Goal: Task Accomplishment & Management: Use online tool/utility

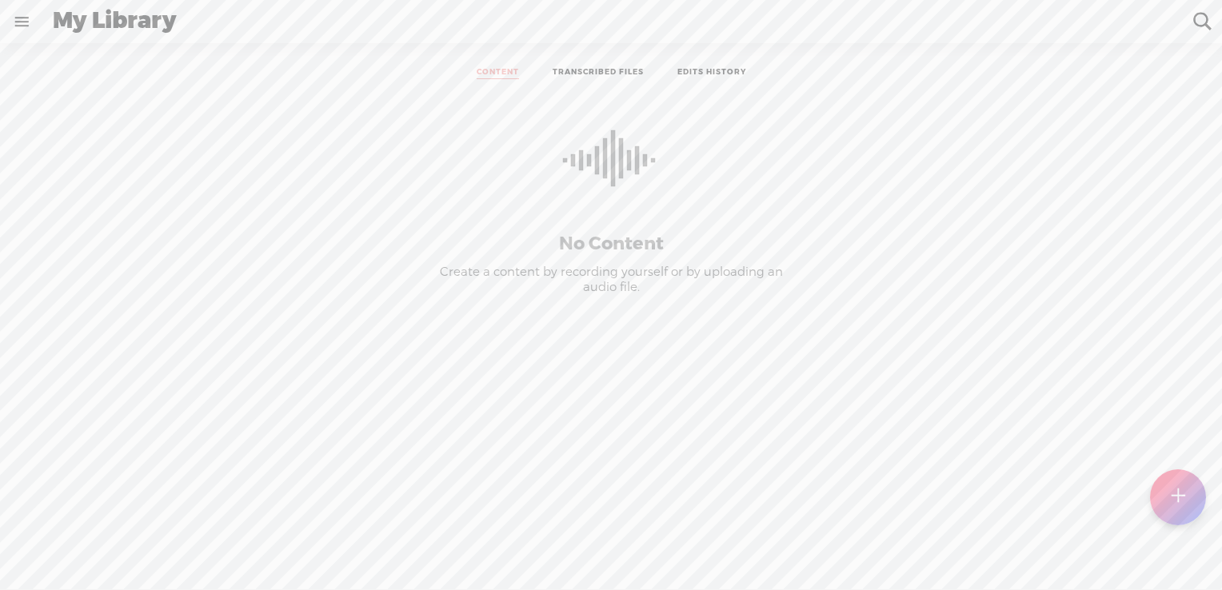
click at [614, 74] on link "TRANSCRIBED FILES" at bounding box center [598, 73] width 91 height 12
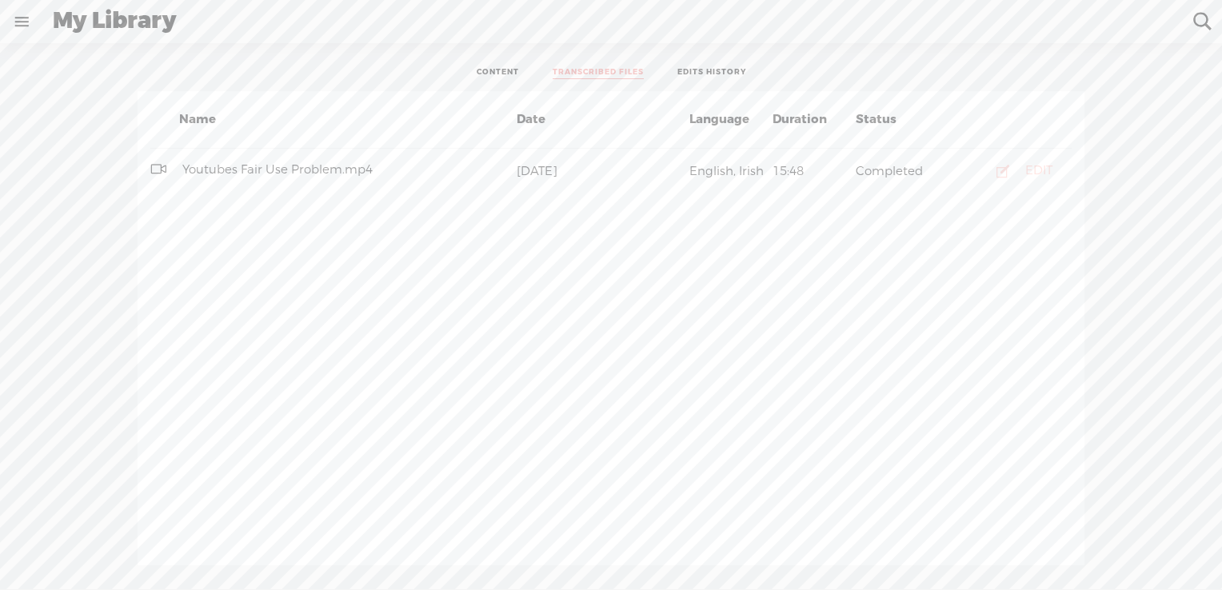
click at [1003, 175] on icon "button" at bounding box center [1003, 171] width 16 height 16
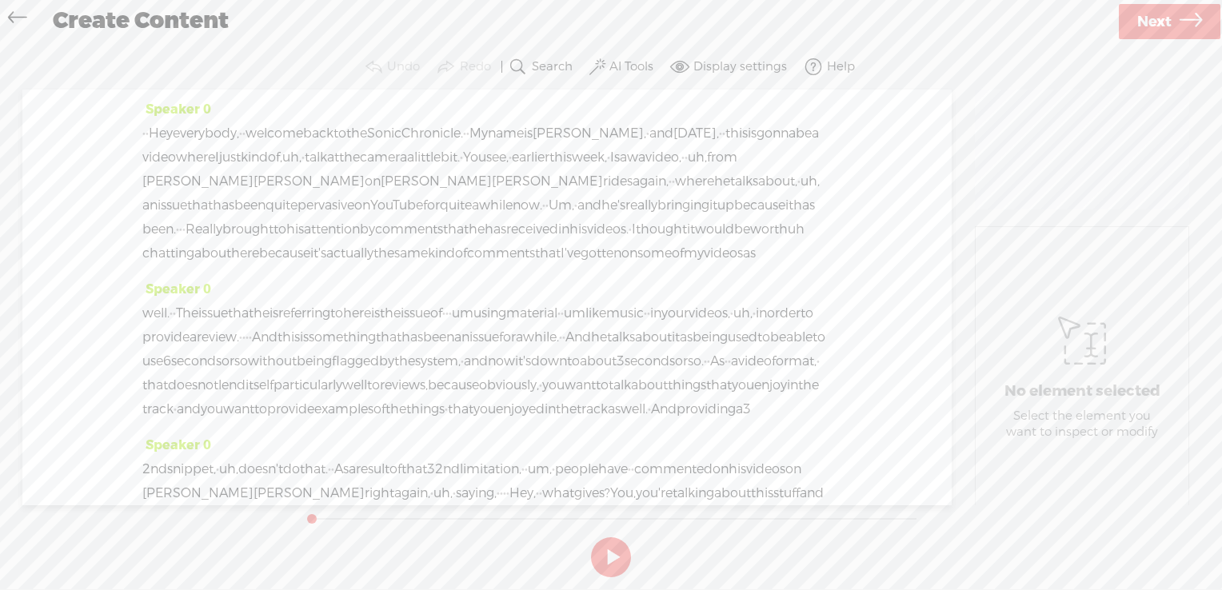
click at [178, 107] on span "Speaker 0" at bounding box center [176, 109] width 69 height 17
click at [339, 164] on span "at" at bounding box center [333, 158] width 12 height 24
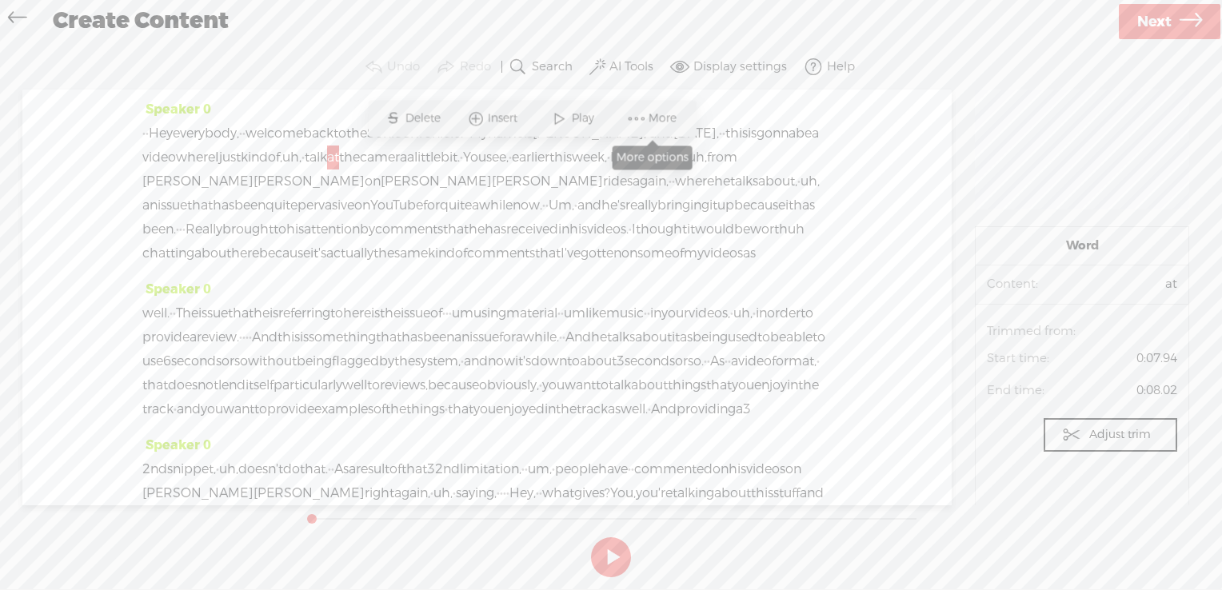
click at [658, 124] on span "More" at bounding box center [665, 118] width 32 height 16
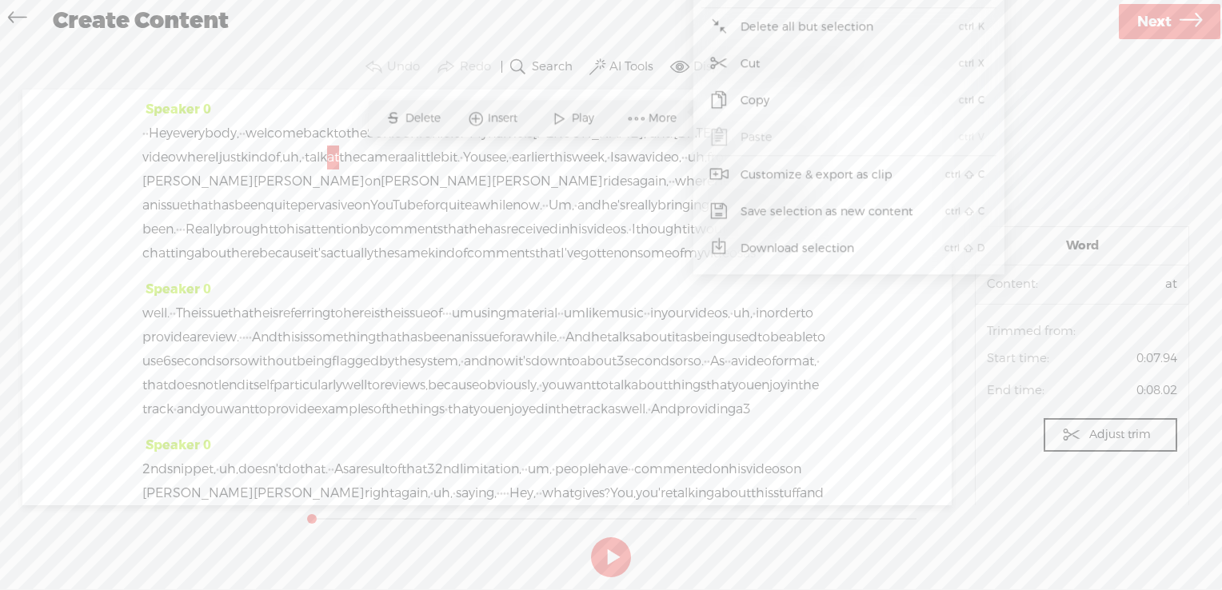
click at [423, 200] on span "YouTube" at bounding box center [396, 206] width 53 height 24
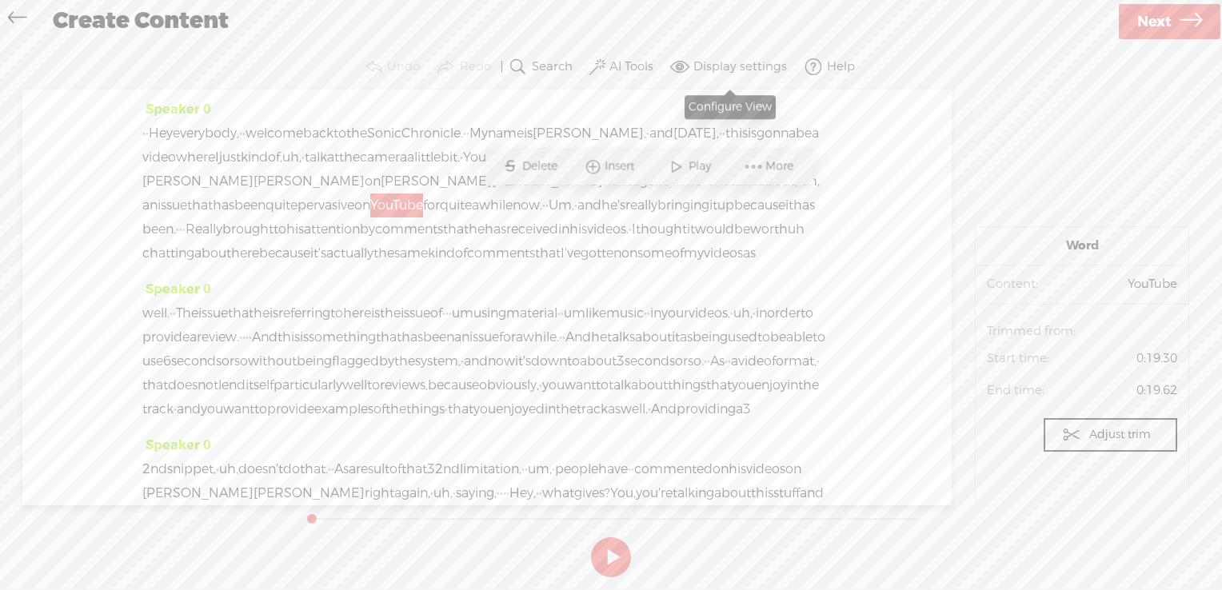
click at [722, 73] on label "Display settings" at bounding box center [741, 67] width 94 height 16
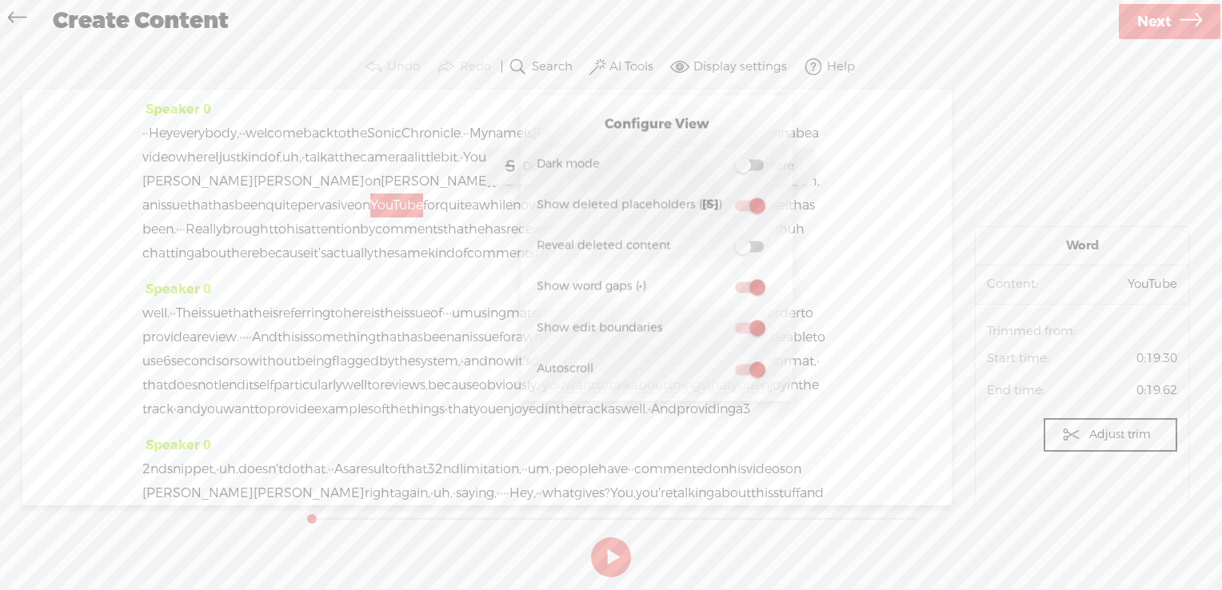
click at [893, 235] on div "Speaker 0 · · Hey everybody, · · welcome back to the Sonic Chronicle. · · My na…" at bounding box center [487, 298] width 930 height 416
click at [304, 237] on span "his" at bounding box center [295, 230] width 18 height 24
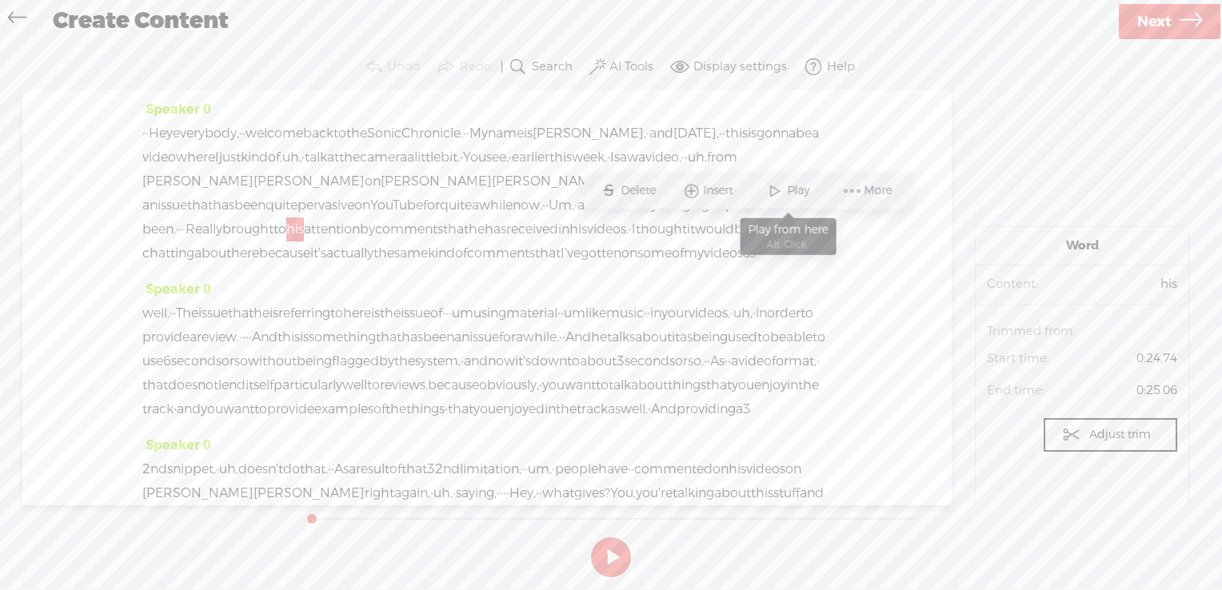
click at [793, 198] on span "Play" at bounding box center [800, 191] width 26 height 16
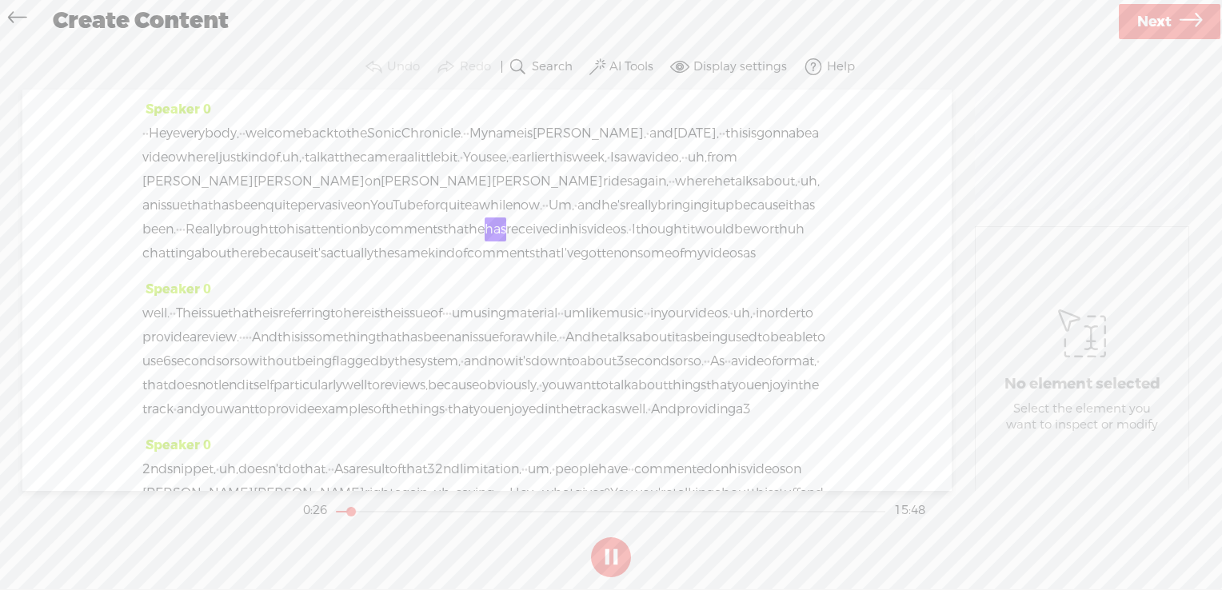
click at [636, 242] on span "thought" at bounding box center [661, 230] width 51 height 24
drag, startPoint x: 550, startPoint y: 279, endPoint x: 614, endPoint y: 278, distance: 63.2
click at [535, 266] on span "comments" at bounding box center [501, 254] width 68 height 24
drag, startPoint x: 549, startPoint y: 280, endPoint x: 612, endPoint y: 280, distance: 63.2
click at [535, 266] on span "comments" at bounding box center [501, 254] width 68 height 24
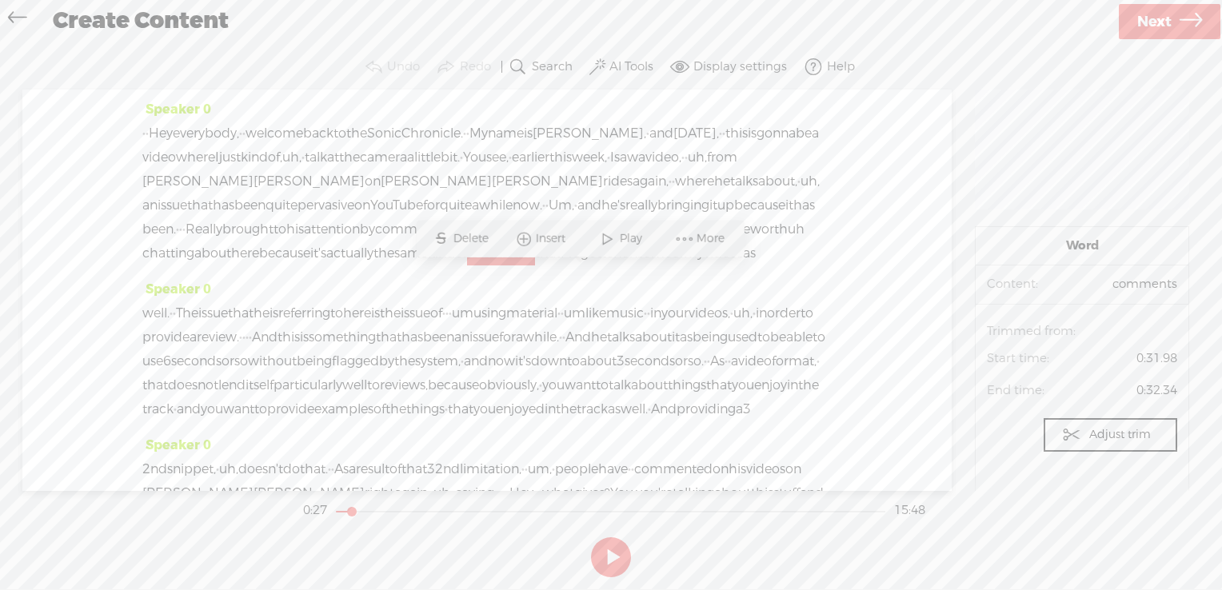
click at [12, 21] on icon at bounding box center [17, 20] width 18 height 36
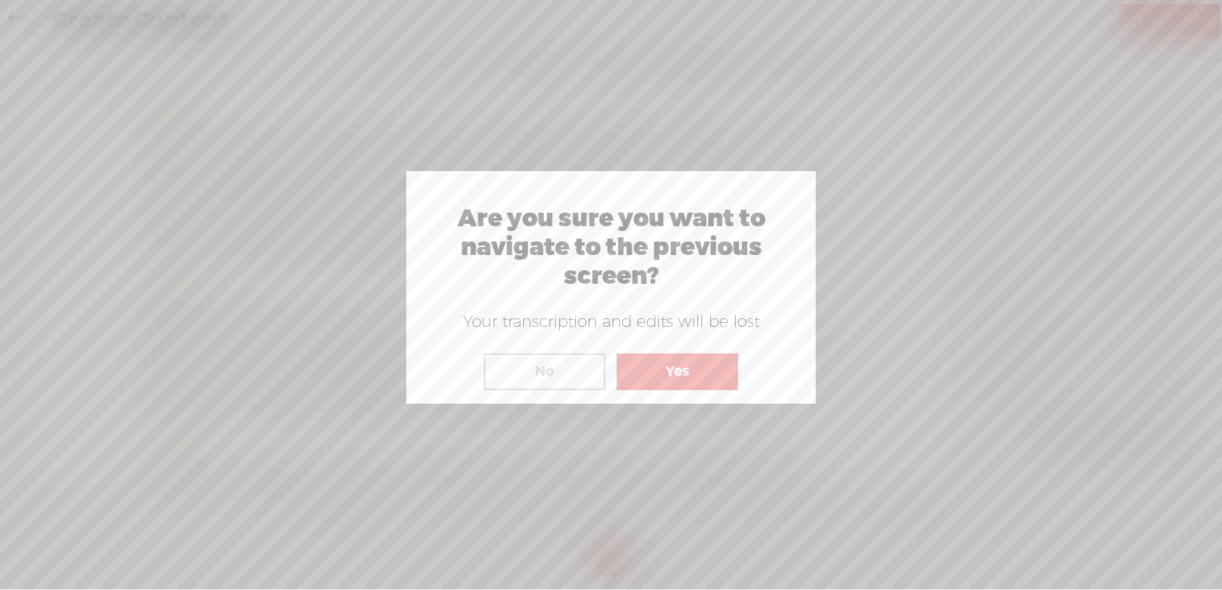
click at [629, 366] on button "Yes" at bounding box center [678, 372] width 122 height 37
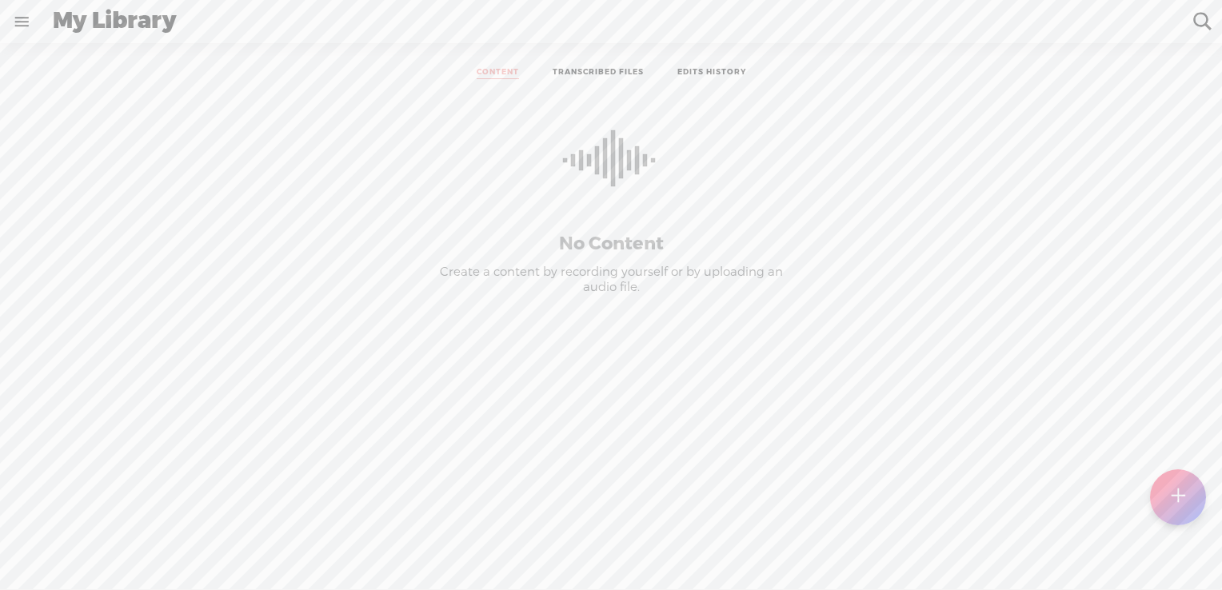
click at [29, 25] on link at bounding box center [22, 22] width 42 height 42
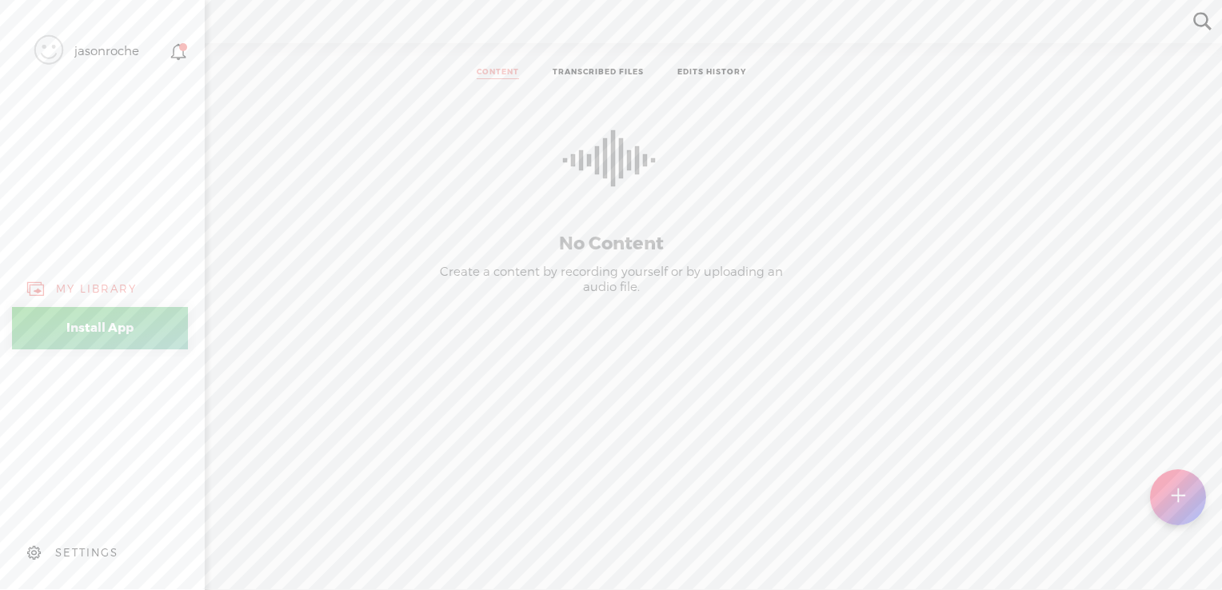
click at [102, 314] on link "Install App" at bounding box center [100, 328] width 176 height 42
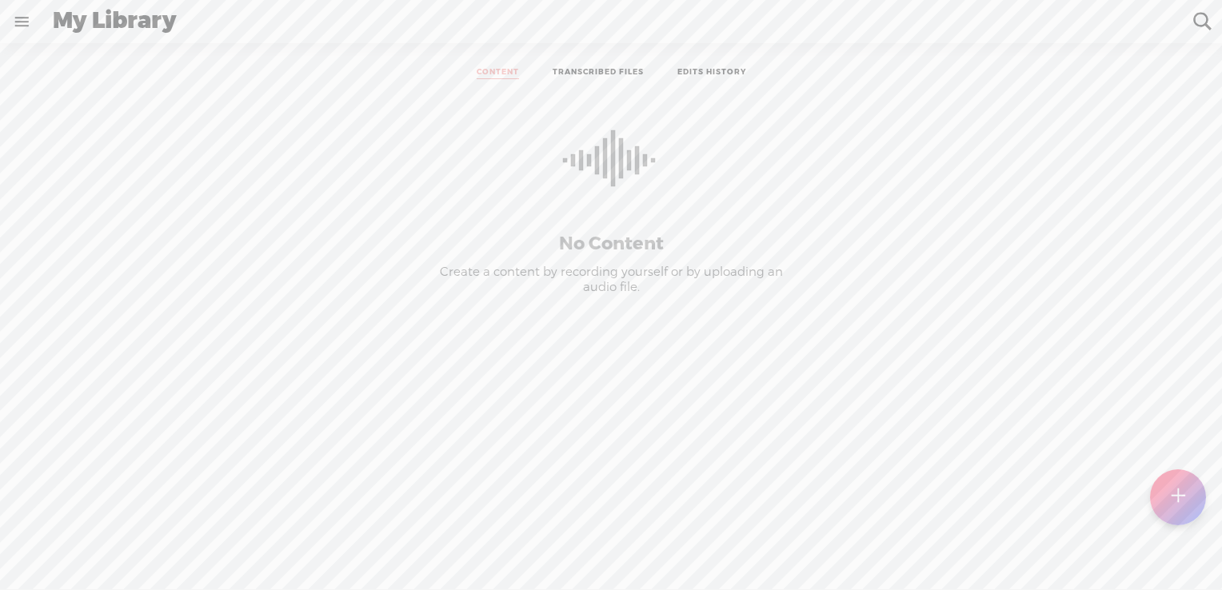
click at [19, 21] on link at bounding box center [22, 22] width 42 height 42
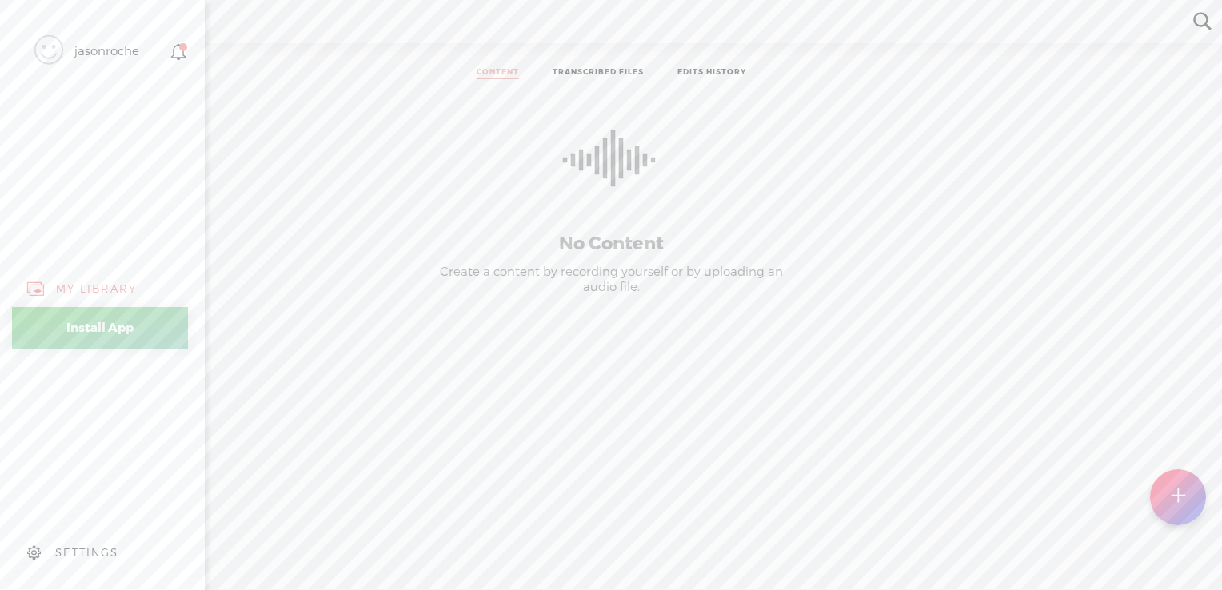
click at [70, 530] on div "SETTINGS" at bounding box center [105, 553] width 187 height 48
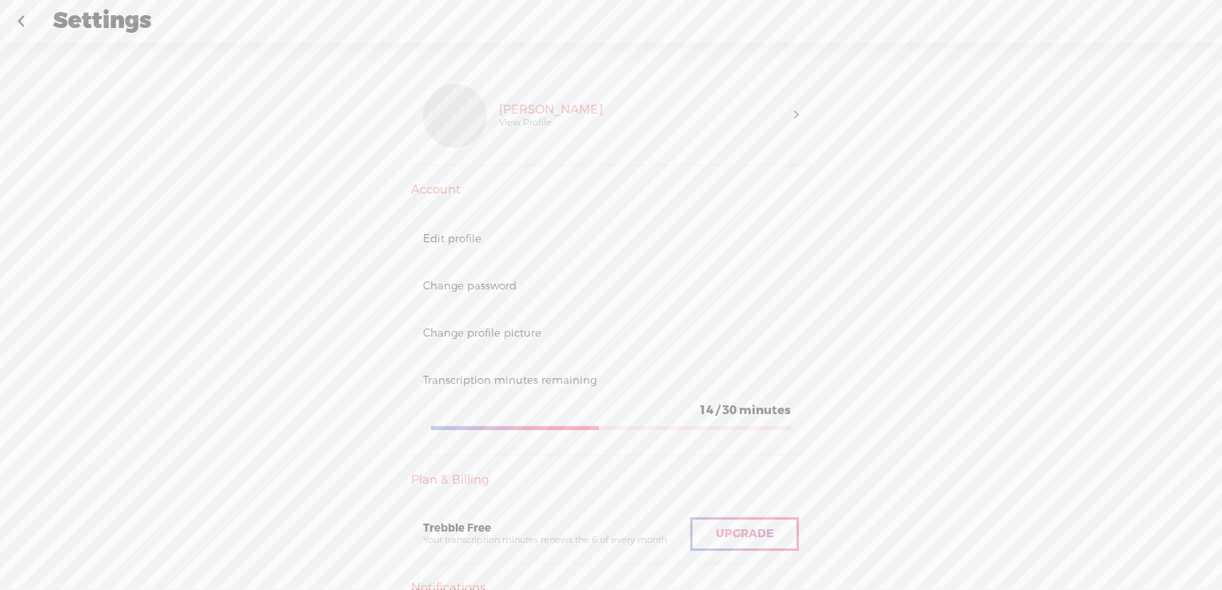
click at [733, 549] on div "Upgrade" at bounding box center [744, 535] width 109 height 34
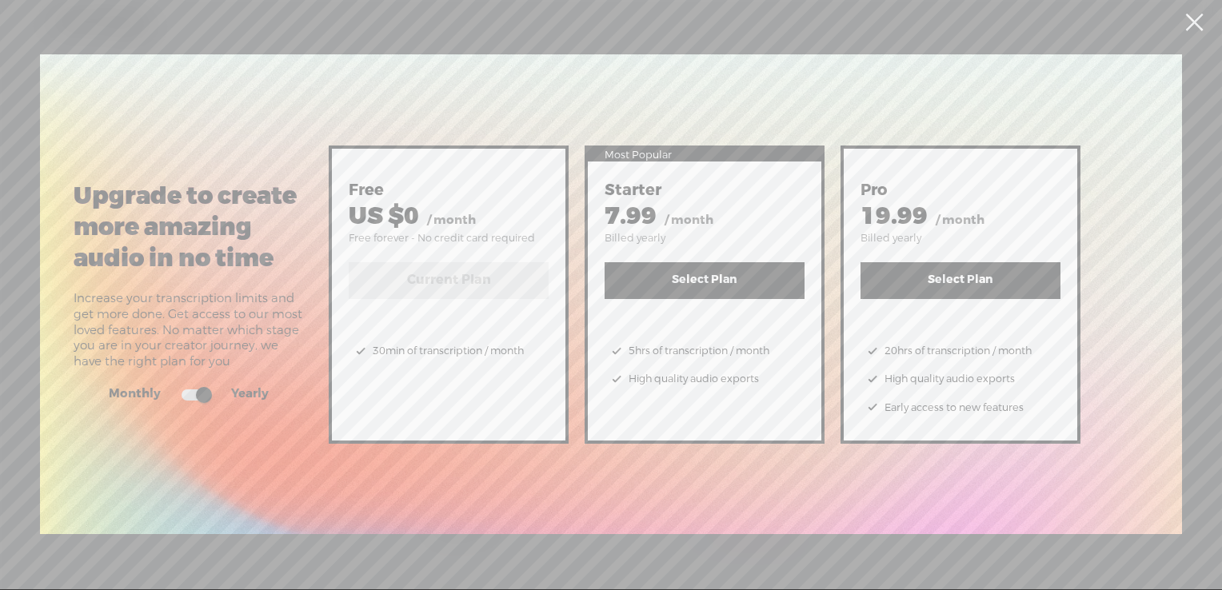
click at [198, 397] on span at bounding box center [196, 395] width 29 height 11
click at [169, 386] on input "checkbox" at bounding box center [169, 386] width 0 height 0
click at [781, 286] on button "Select Plan" at bounding box center [705, 280] width 200 height 37
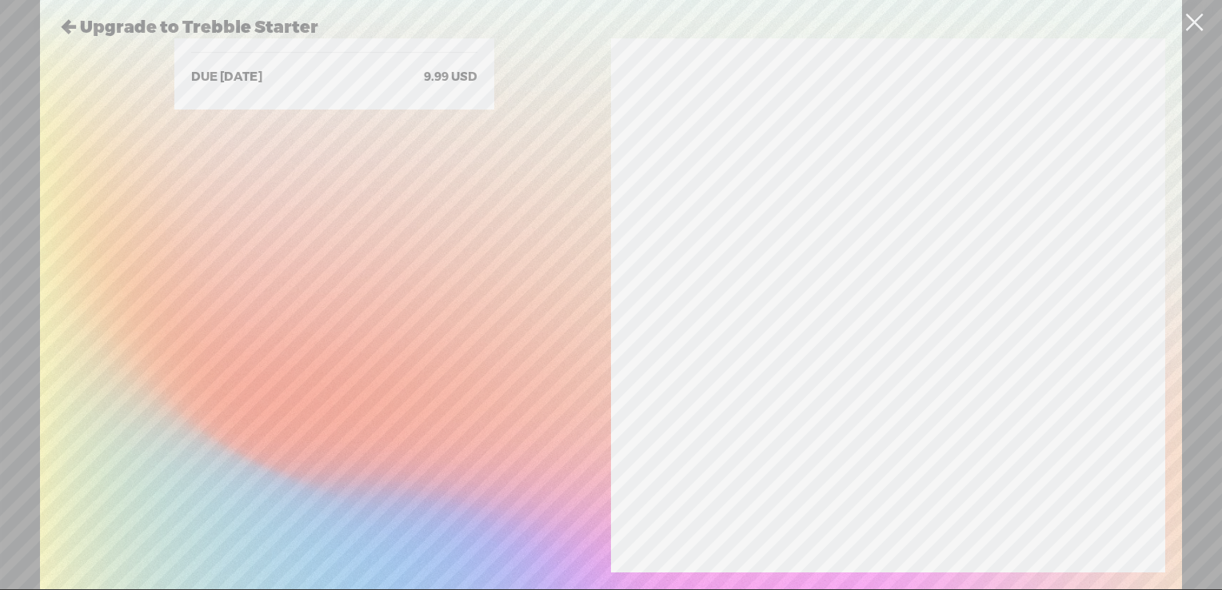
scroll to position [344, 0]
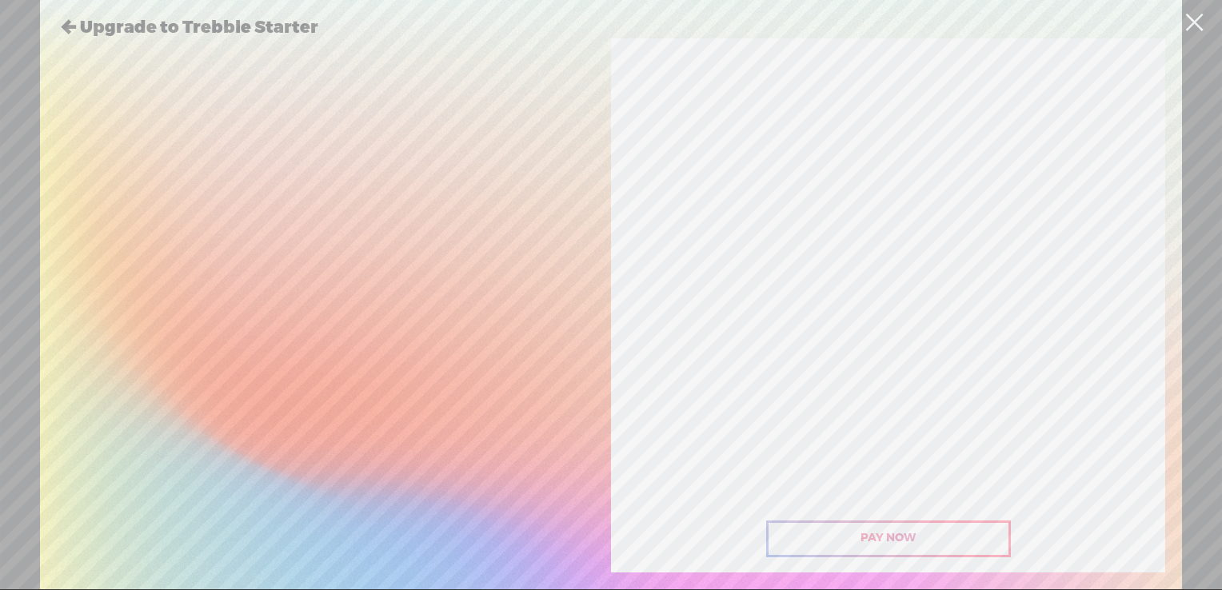
click at [1199, 24] on link at bounding box center [1194, 22] width 40 height 45
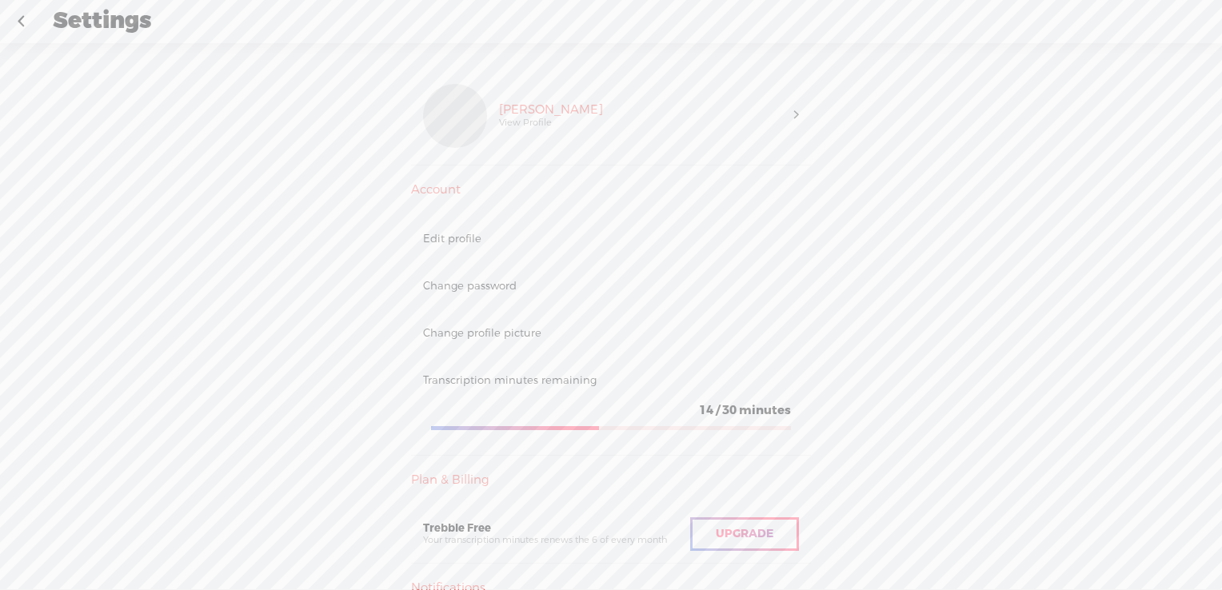
click at [741, 547] on div "Upgrade" at bounding box center [744, 535] width 109 height 34
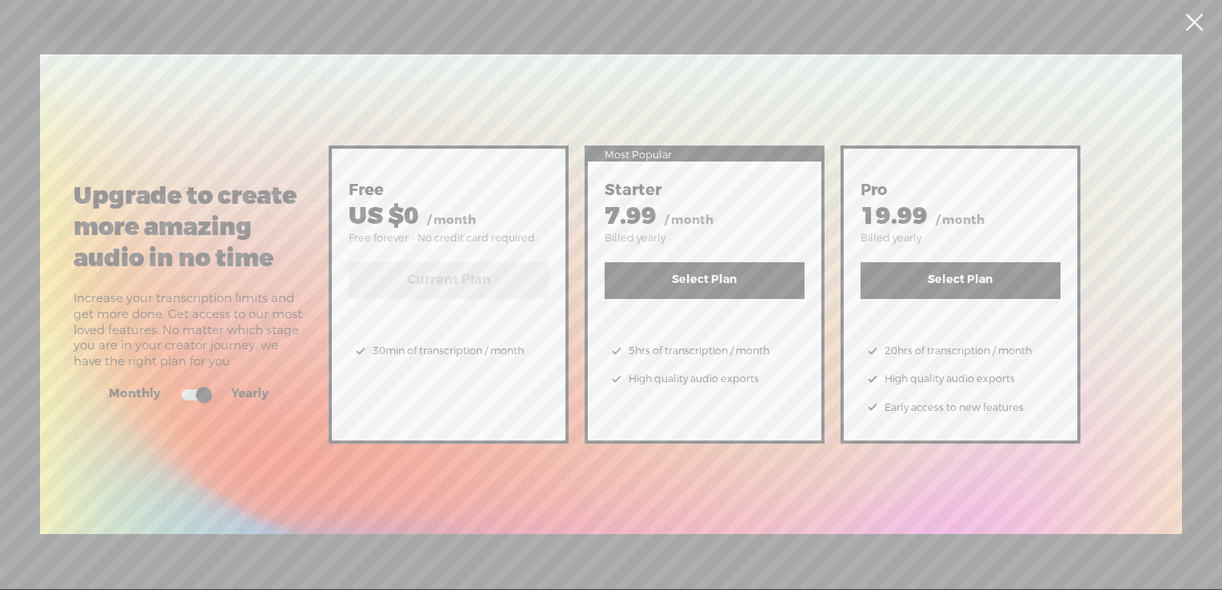
click at [1197, 21] on link at bounding box center [1194, 22] width 40 height 45
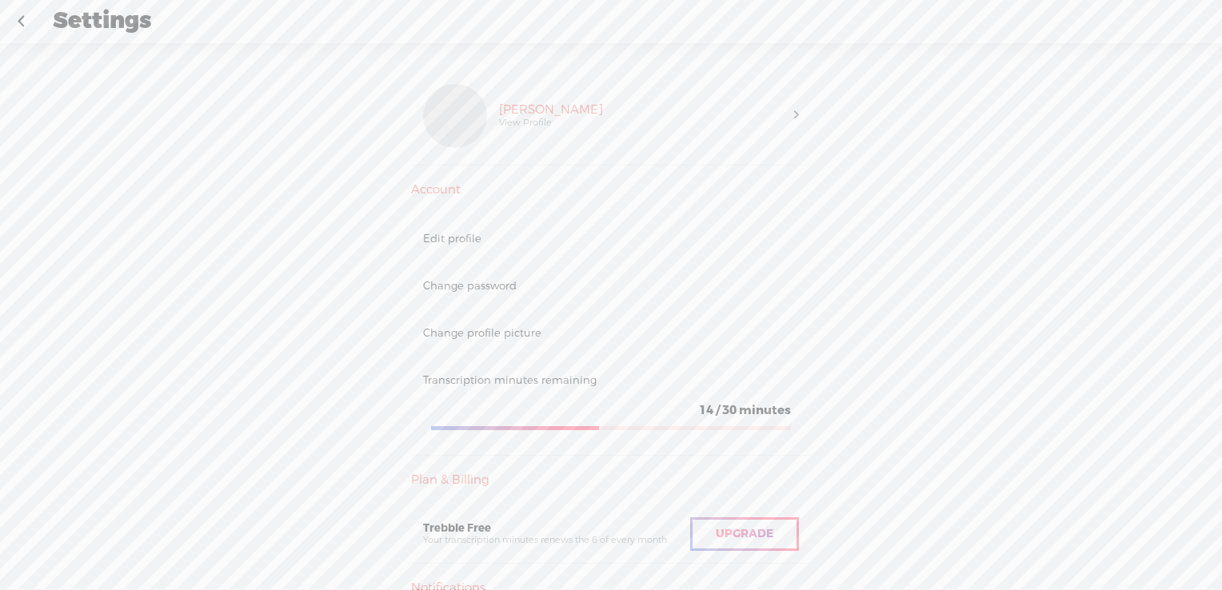
click at [26, 25] on link at bounding box center [21, 22] width 40 height 42
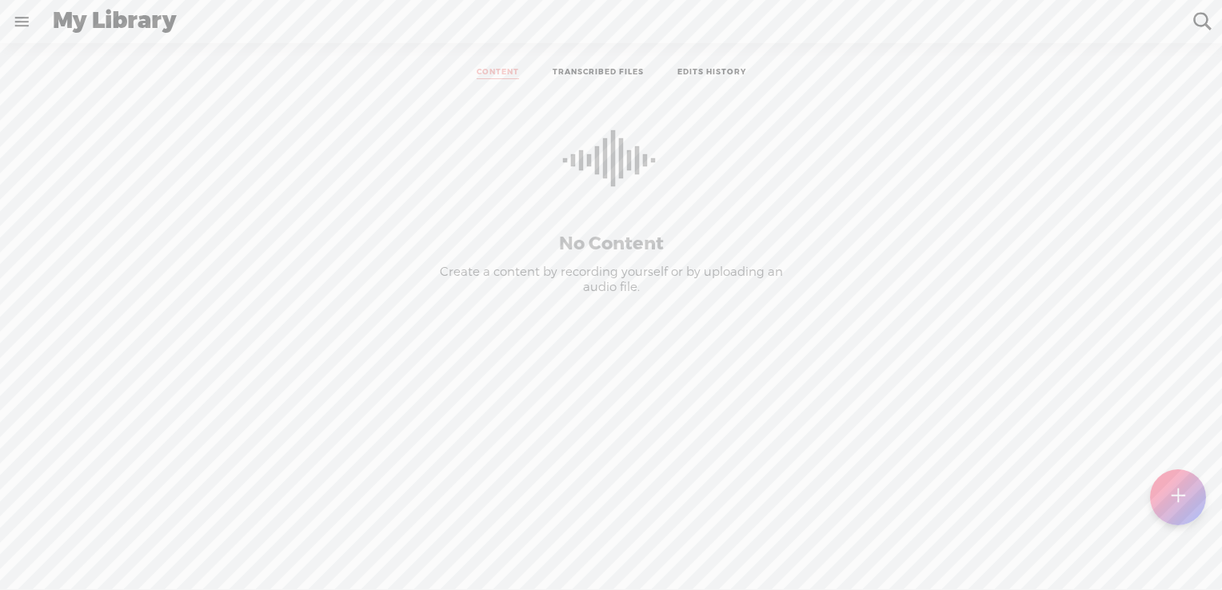
click at [590, 78] on link "TRANSCRIBED FILES" at bounding box center [598, 73] width 91 height 12
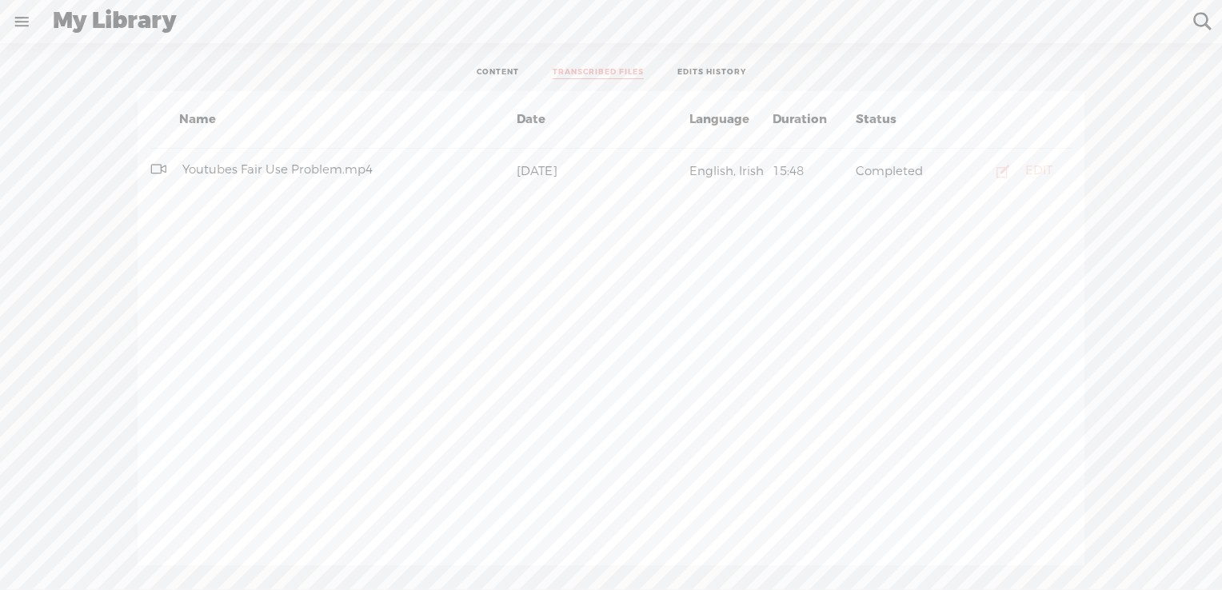
click at [1020, 174] on button "EDIT" at bounding box center [1019, 171] width 91 height 26
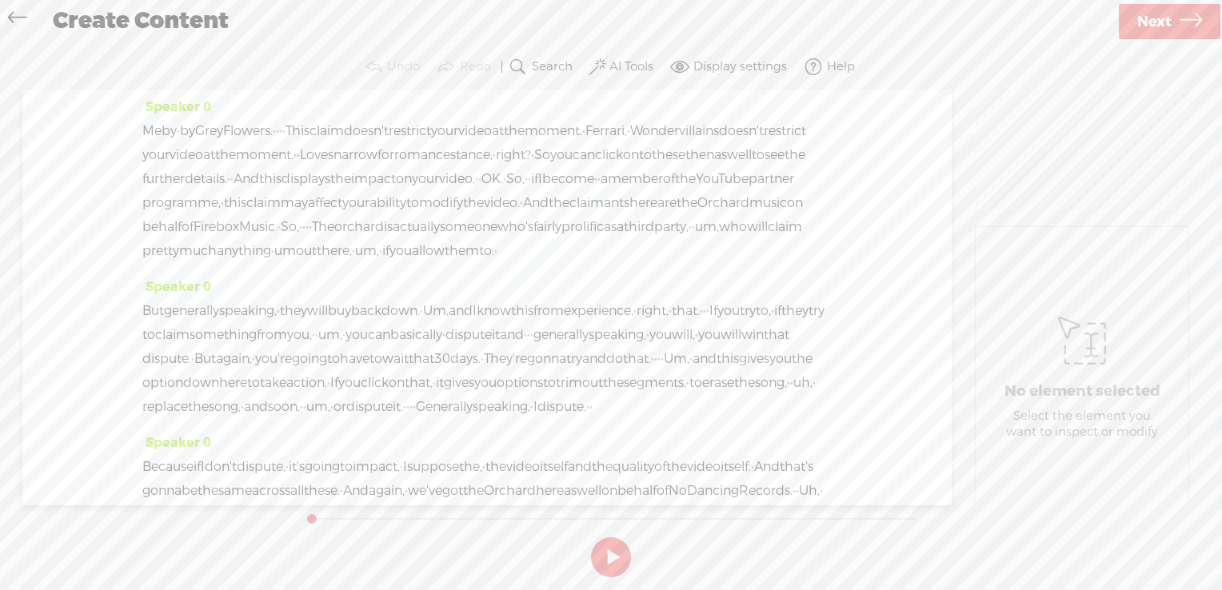
scroll to position [2208, 0]
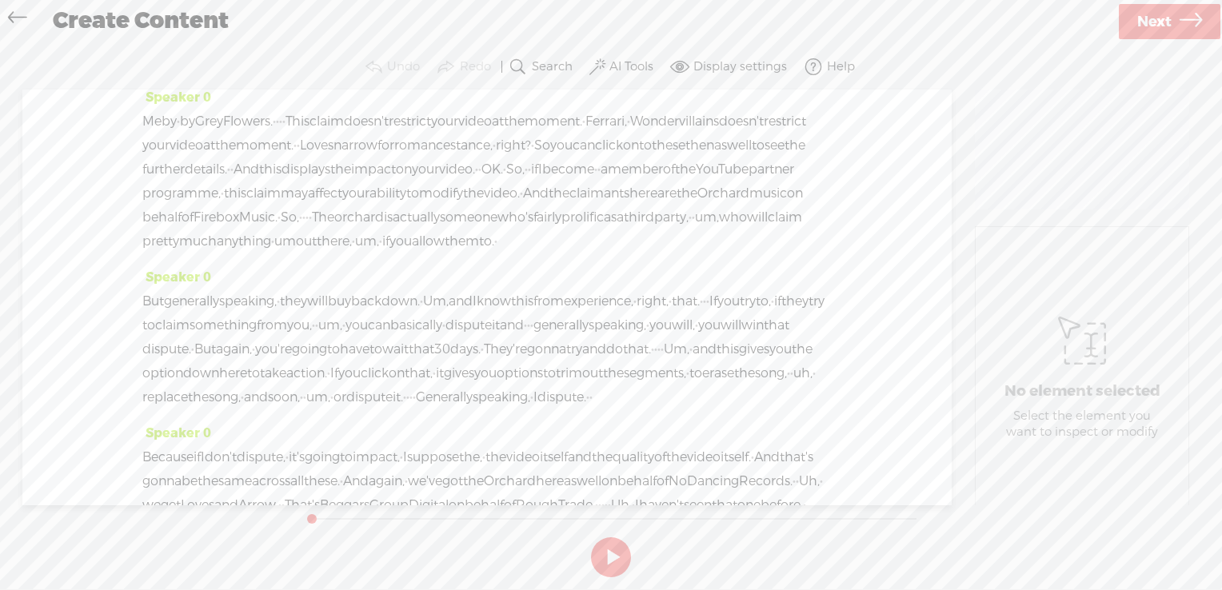
drag, startPoint x: 462, startPoint y: 138, endPoint x: 487, endPoint y: 140, distance: 25.7
click at [627, 70] on label "AI Tools" at bounding box center [632, 67] width 44 height 16
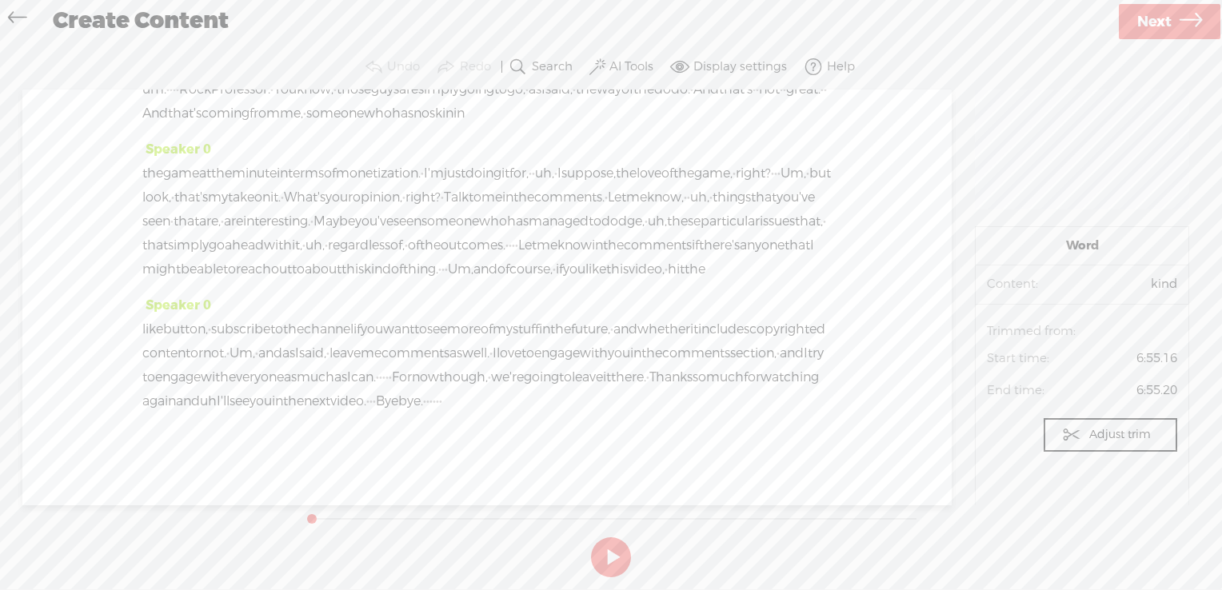
scroll to position [5472, 0]
drag, startPoint x: 602, startPoint y: 401, endPoint x: 642, endPoint y: 401, distance: 40.0
click at [642, 401] on div "like button, · subscribe to the channel if you want to see more of my stuff in …" at bounding box center [487, 366] width 690 height 96
drag, startPoint x: 648, startPoint y: 402, endPoint x: 599, endPoint y: 400, distance: 48.8
click at [599, 400] on div "like button, · subscribe to the channel if you want to see more of my stuff in …" at bounding box center [487, 366] width 690 height 96
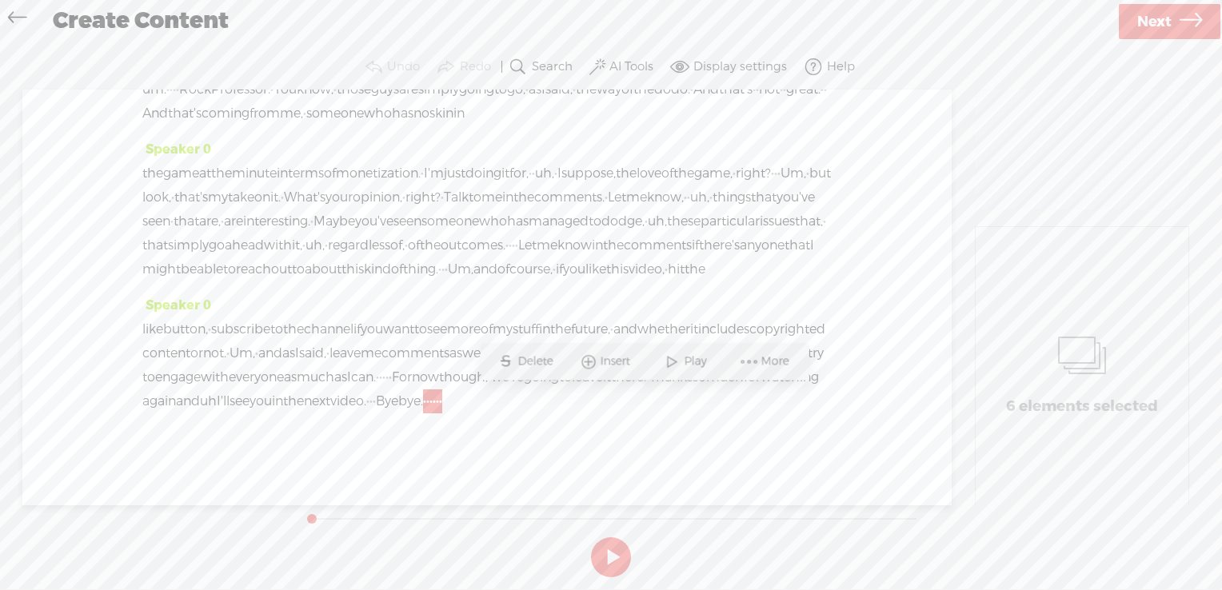
drag, startPoint x: 599, startPoint y: 400, endPoint x: 590, endPoint y: 360, distance: 41.0
click at [590, 360] on span at bounding box center [589, 361] width 24 height 29
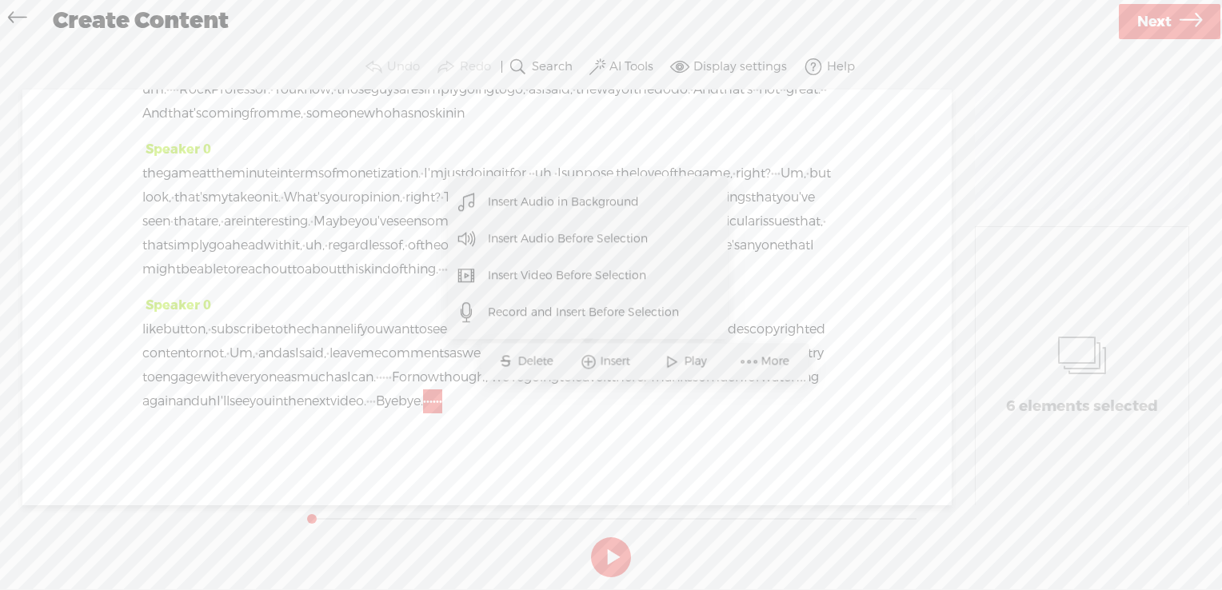
click at [632, 282] on span "Insert Video Before Selection" at bounding box center [568, 276] width 222 height 36
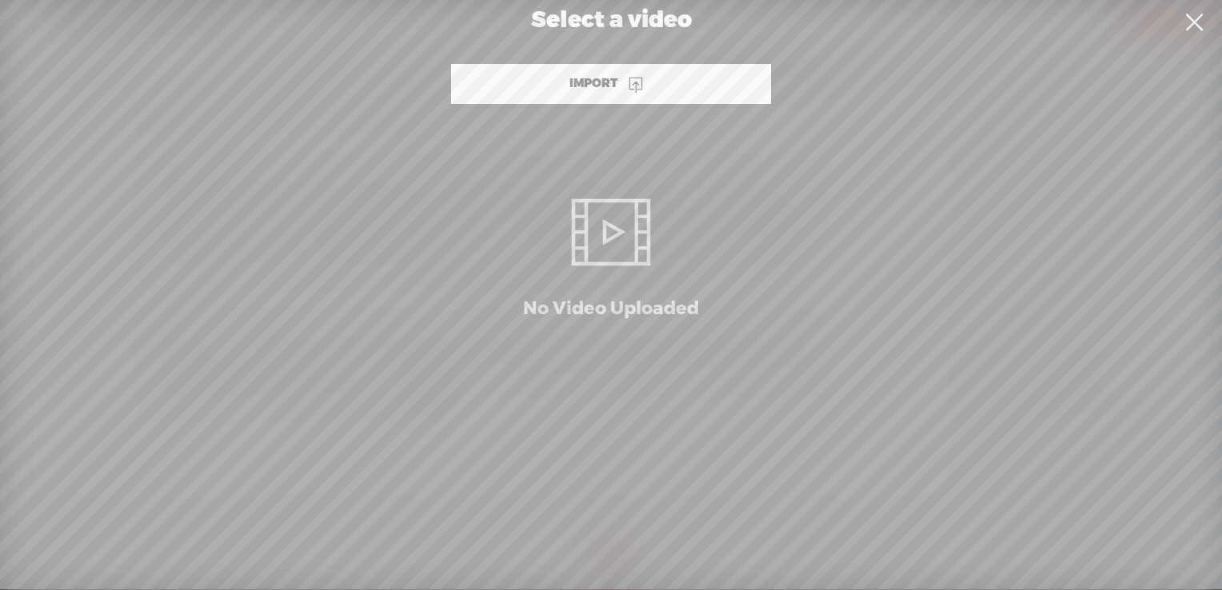
click at [1202, 24] on link at bounding box center [1194, 22] width 40 height 45
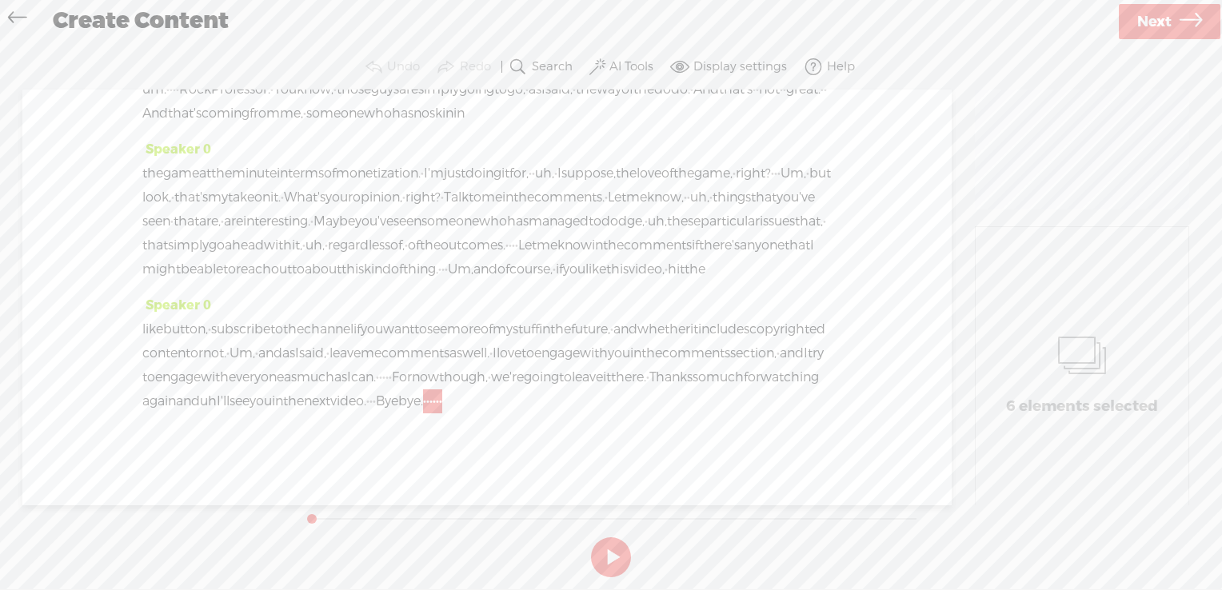
click at [765, 294] on div "Speaker 0 like button, · subscribe to the channel if you want to see more of my…" at bounding box center [487, 360] width 690 height 132
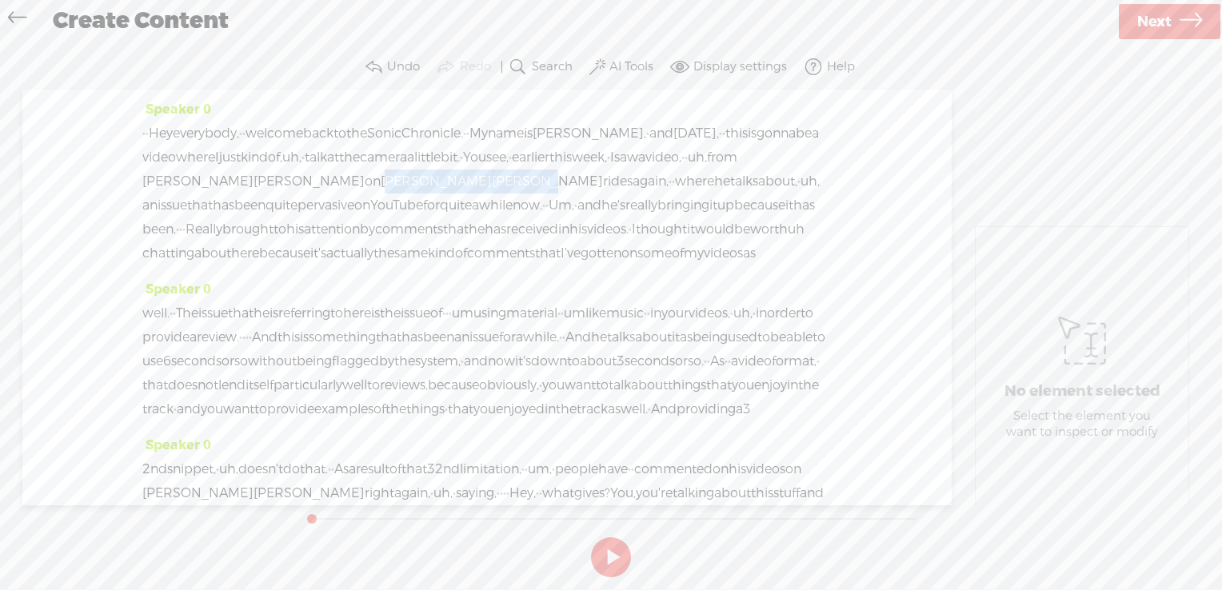
drag, startPoint x: 584, startPoint y: 183, endPoint x: 678, endPoint y: 182, distance: 94.4
click at [678, 182] on div "· · Hey everybody, · · welcome back to the Sonic Chronicle. · · My name is [PER…" at bounding box center [487, 194] width 690 height 144
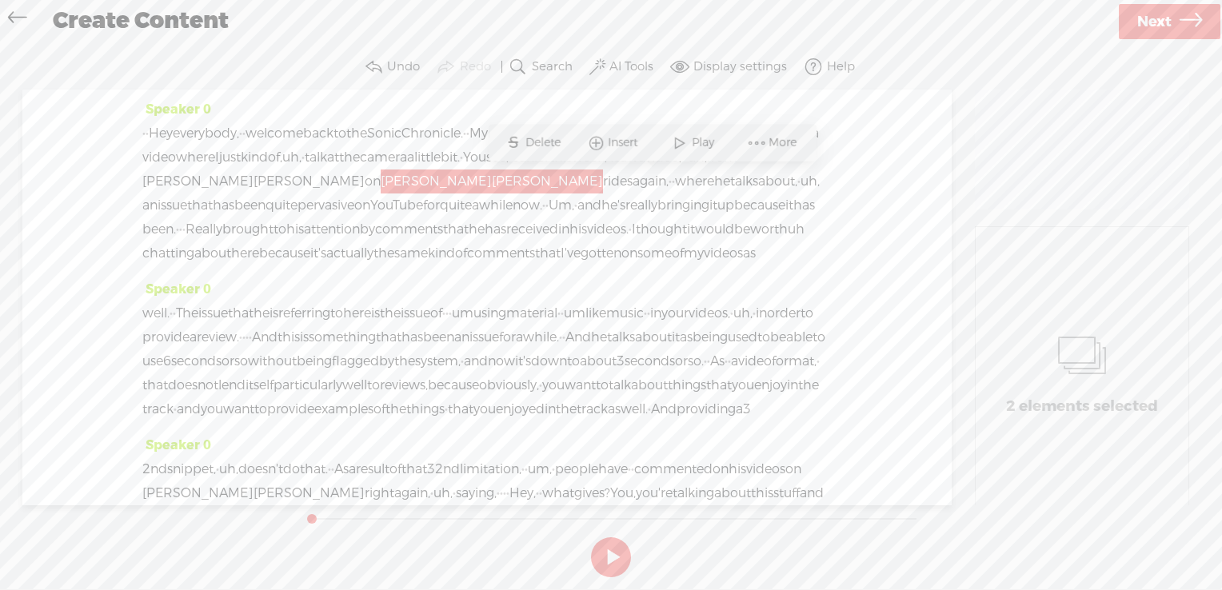
click at [538, 148] on span "Delete" at bounding box center [545, 143] width 39 height 16
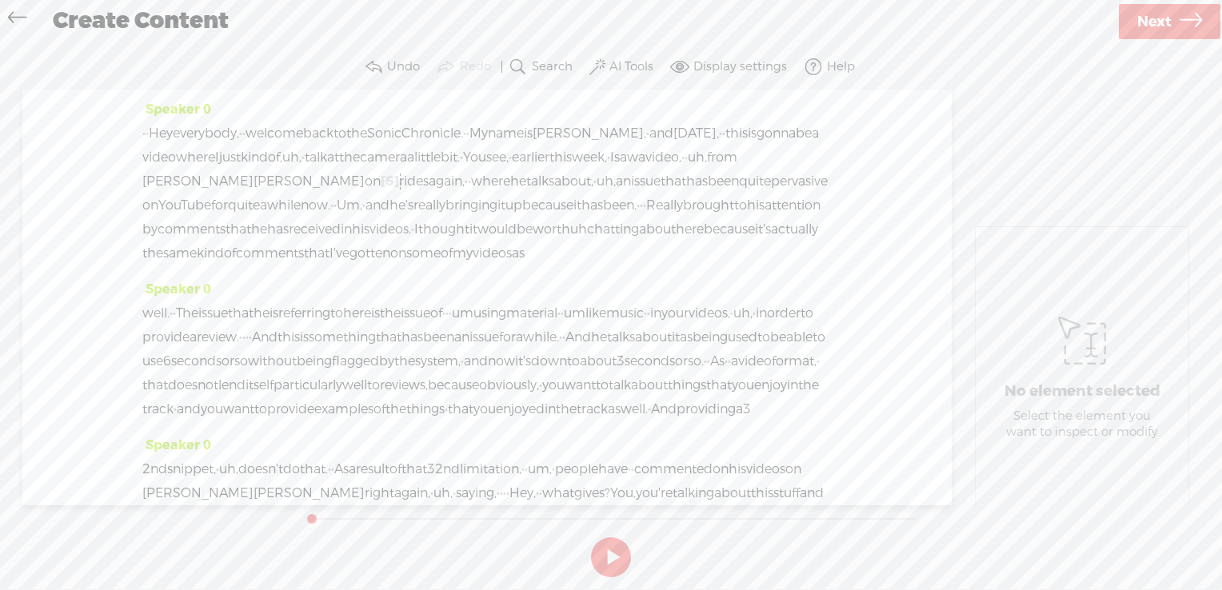
click at [365, 182] on span "[PERSON_NAME]" at bounding box center [309, 182] width 111 height 24
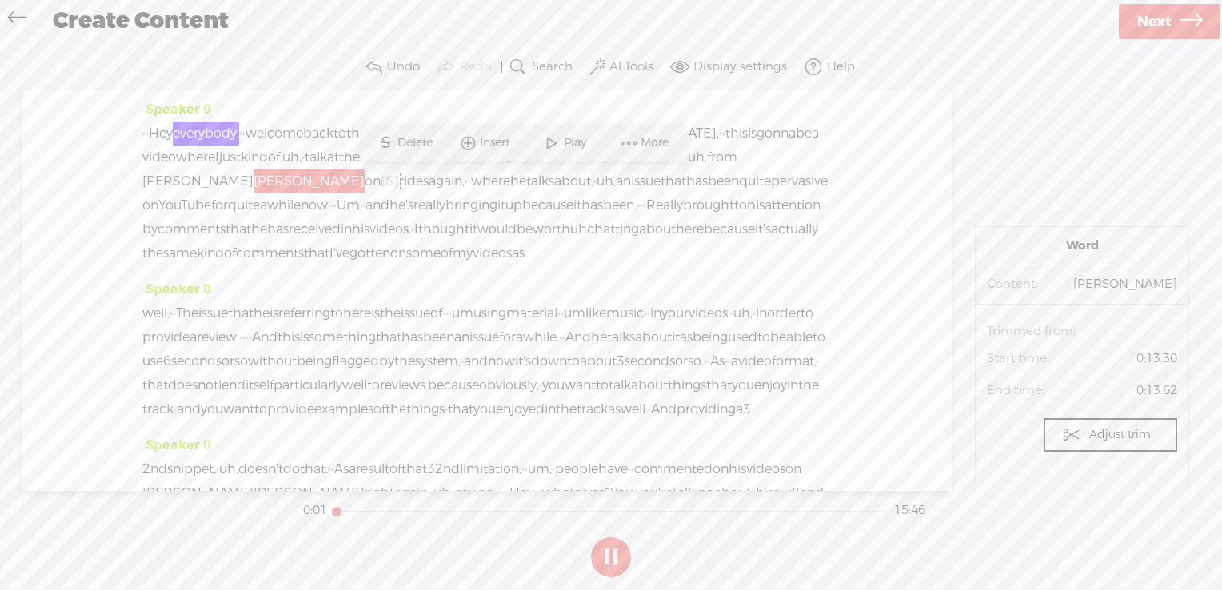
click at [365, 182] on span "[PERSON_NAME]" at bounding box center [309, 182] width 111 height 24
click at [551, 155] on span at bounding box center [552, 142] width 24 height 29
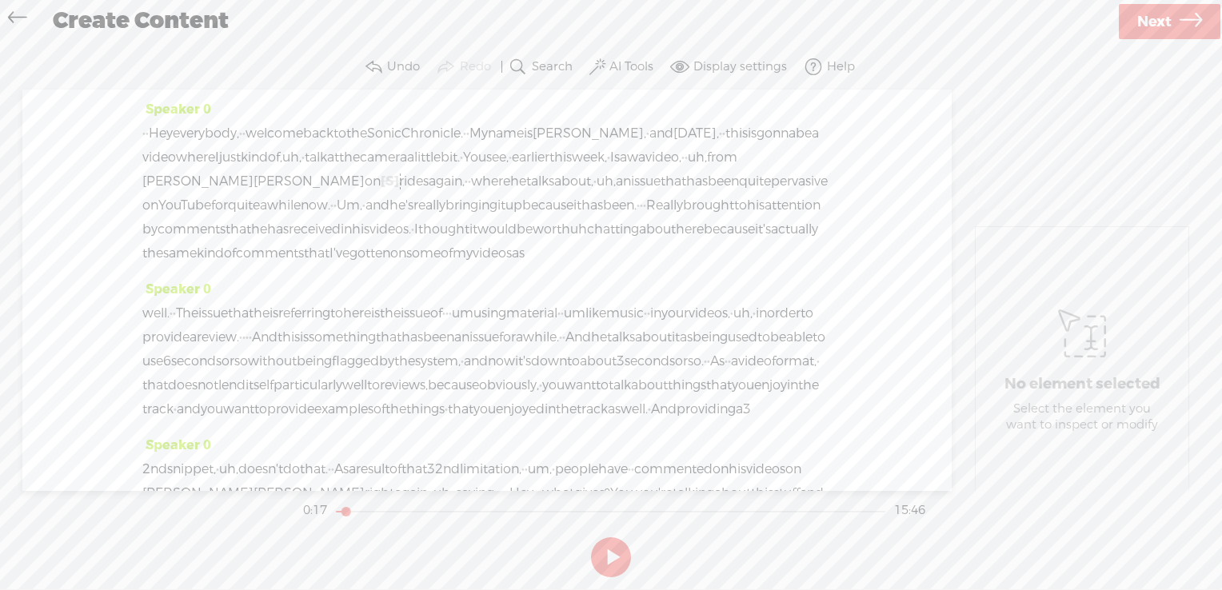
click at [726, 60] on label "Display settings" at bounding box center [741, 67] width 94 height 16
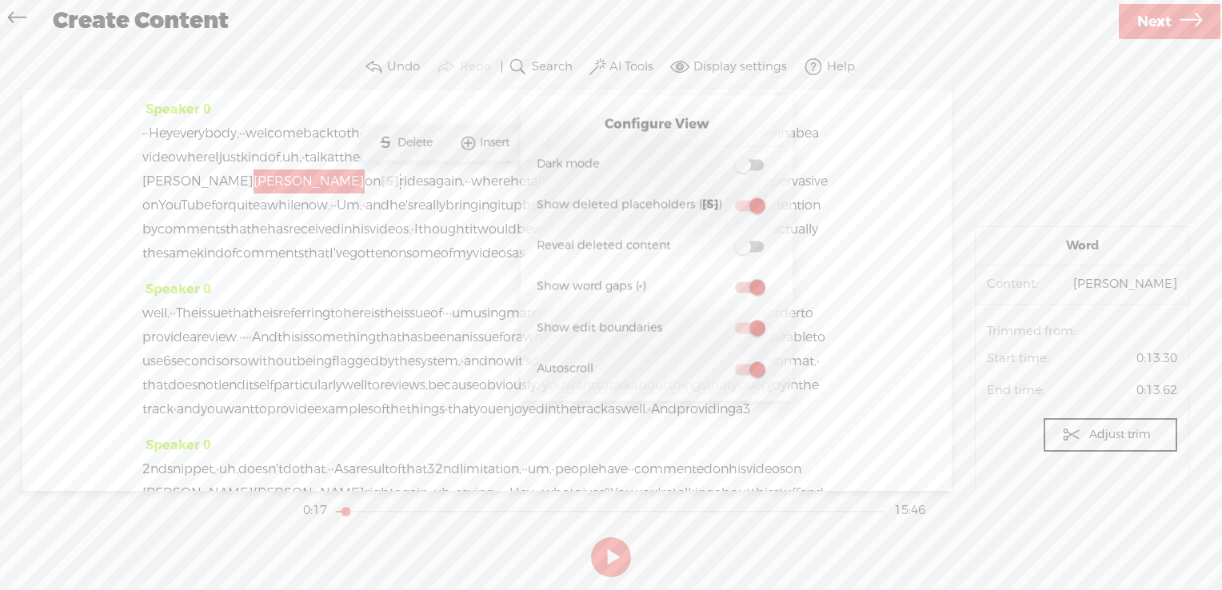
click at [753, 328] on span at bounding box center [749, 328] width 29 height 11
click at [722, 318] on input "checkbox" at bounding box center [722, 318] width 0 height 0
click at [753, 328] on span at bounding box center [749, 328] width 29 height 11
click at [722, 318] on input "checkbox" at bounding box center [722, 318] width 0 height 0
click at [752, 250] on span at bounding box center [749, 247] width 29 height 11
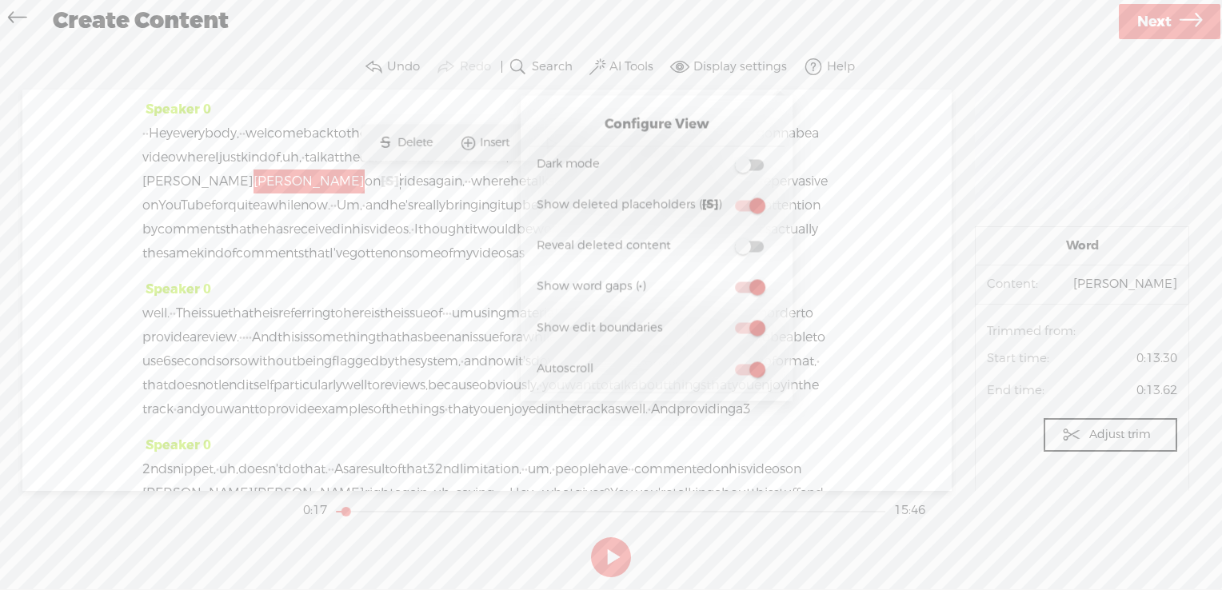
click at [722, 237] on input "checkbox" at bounding box center [722, 237] width 0 height 0
click at [505, 266] on div "· · Hey everybody, · · welcome back to the Sonic Chronicle. · · My name is [PER…" at bounding box center [487, 194] width 690 height 144
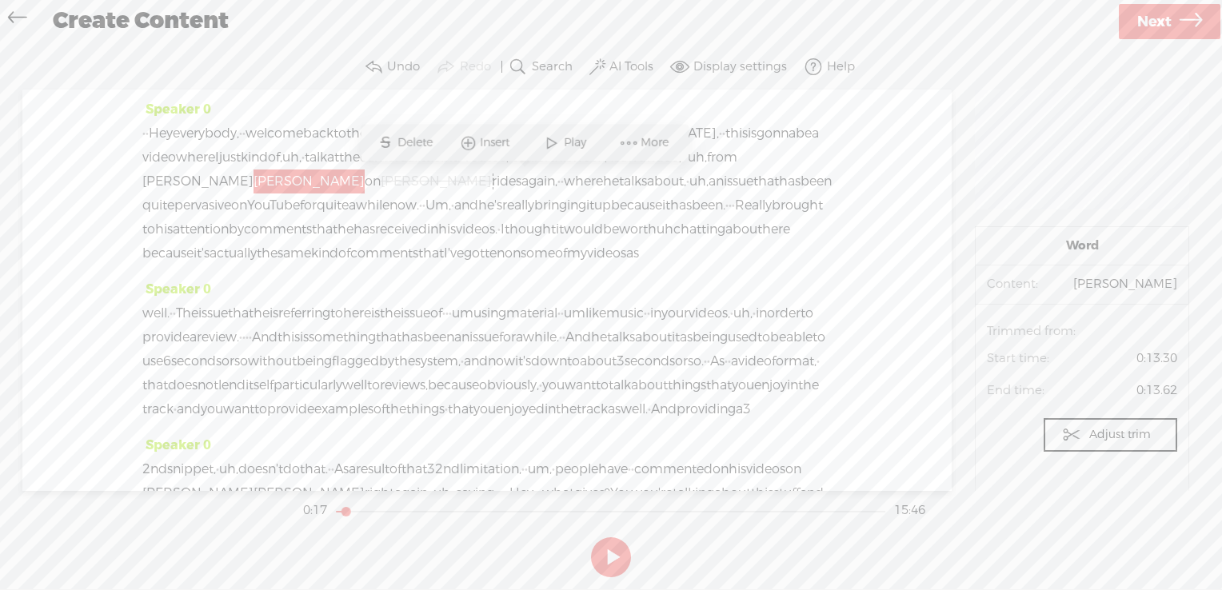
click at [492, 175] on span "[PERSON_NAME]" at bounding box center [436, 182] width 111 height 24
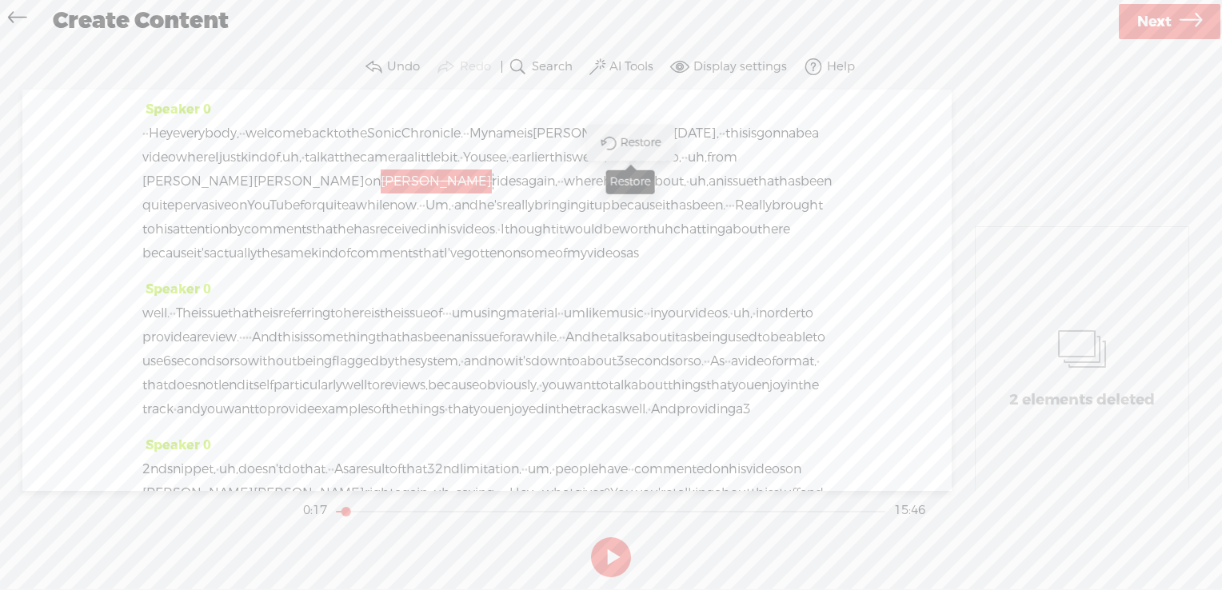
click at [628, 143] on span "Restore" at bounding box center [643, 143] width 45 height 16
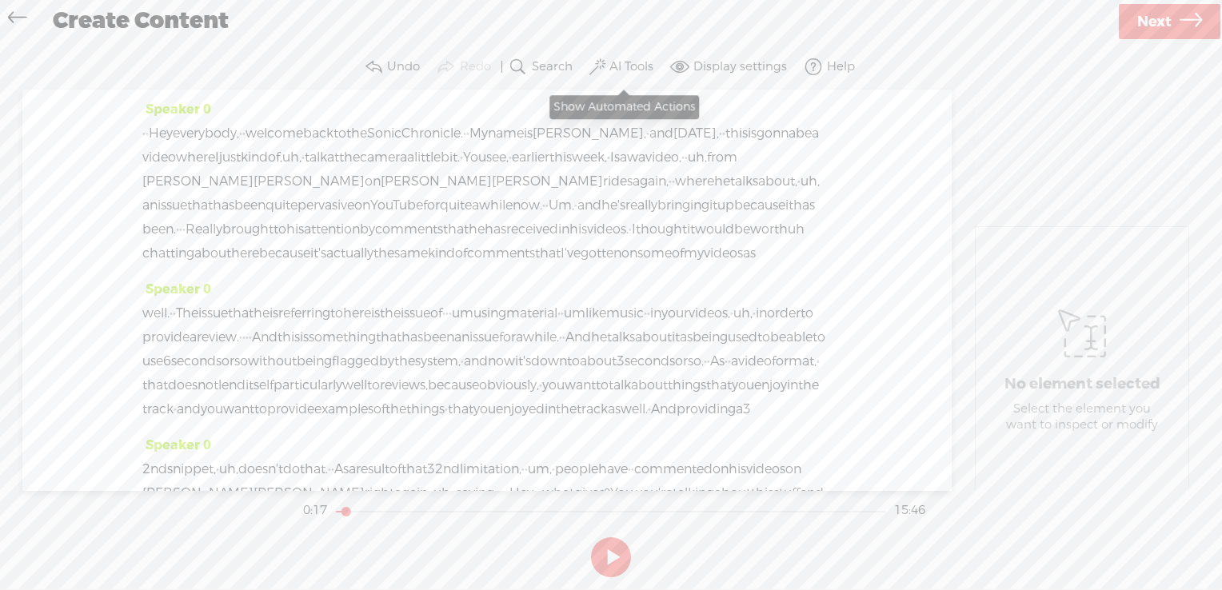
click at [605, 58] on button "AI Tools" at bounding box center [623, 67] width 74 height 32
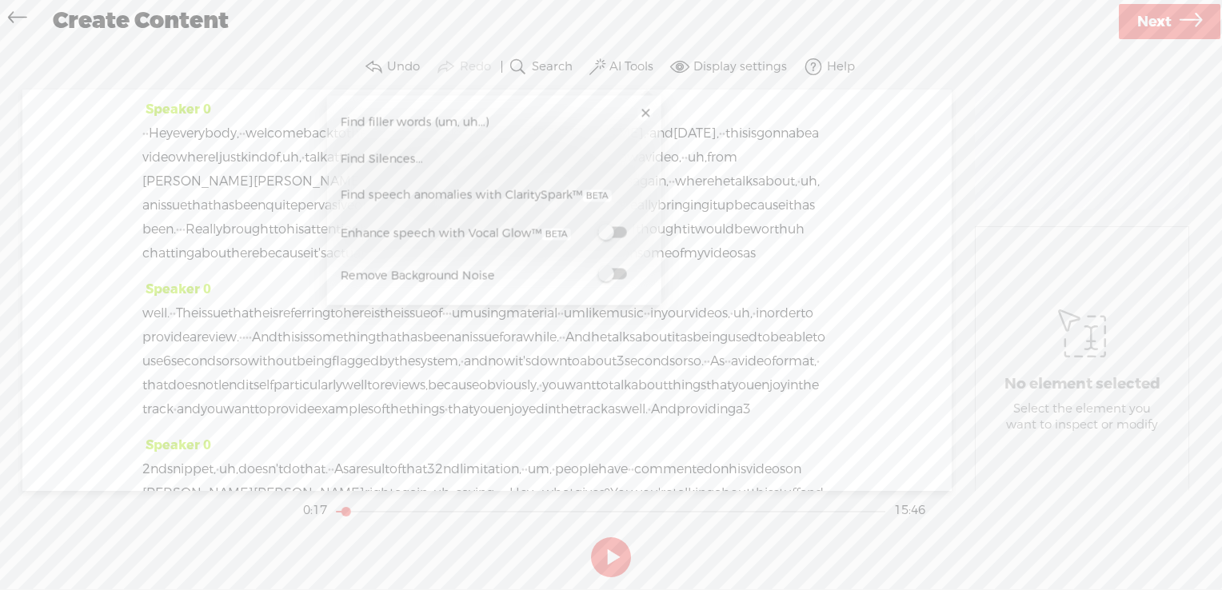
click at [499, 162] on link "Find Silences..." at bounding box center [493, 159] width 318 height 37
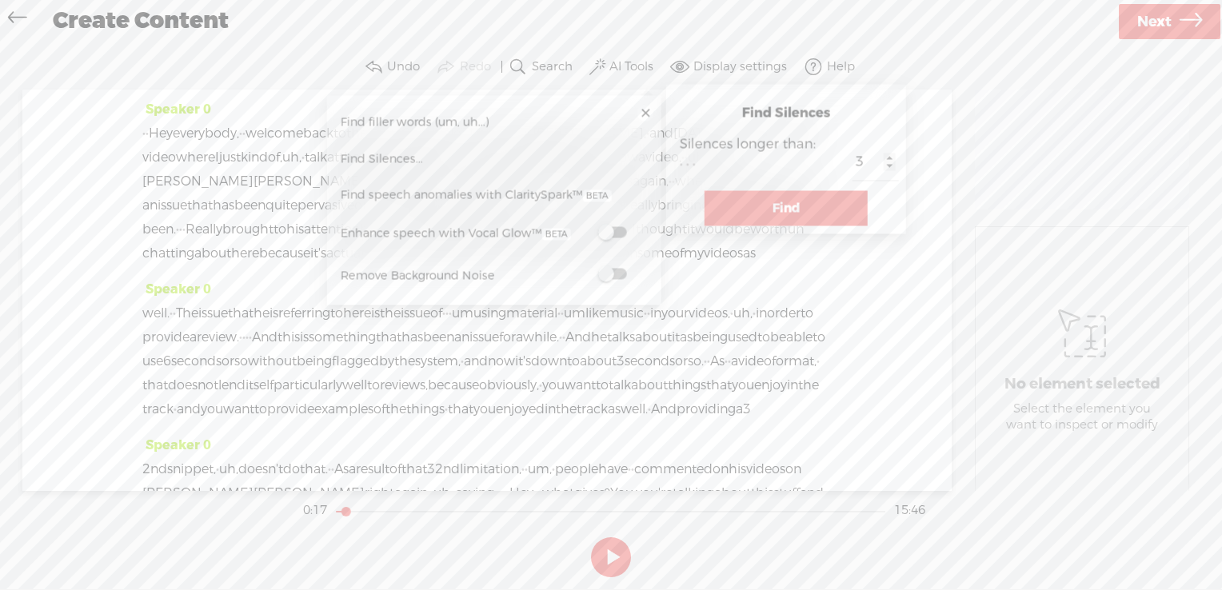
click at [823, 200] on button "Find" at bounding box center [786, 208] width 163 height 35
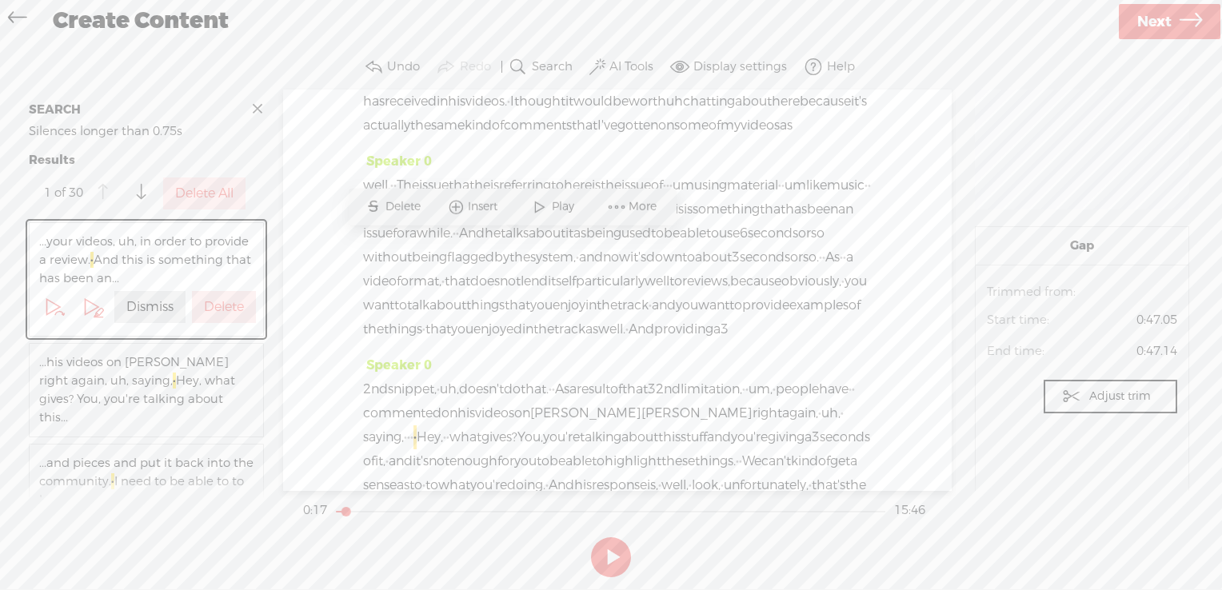
scroll to position [212, 0]
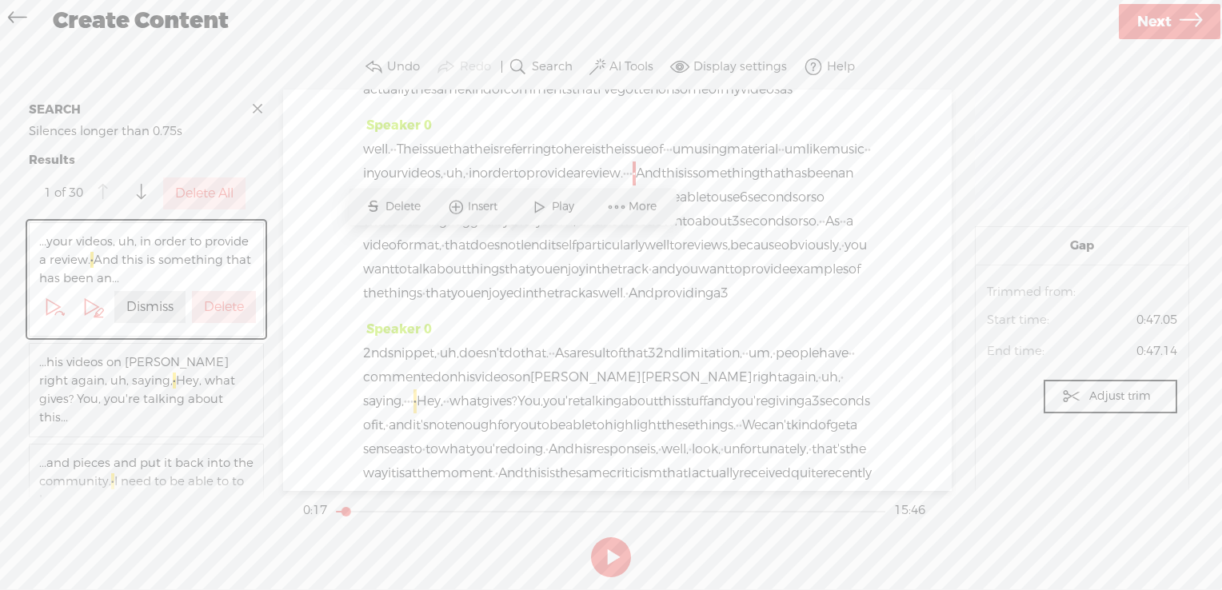
click at [208, 189] on label "Delete All" at bounding box center [204, 194] width 58 height 17
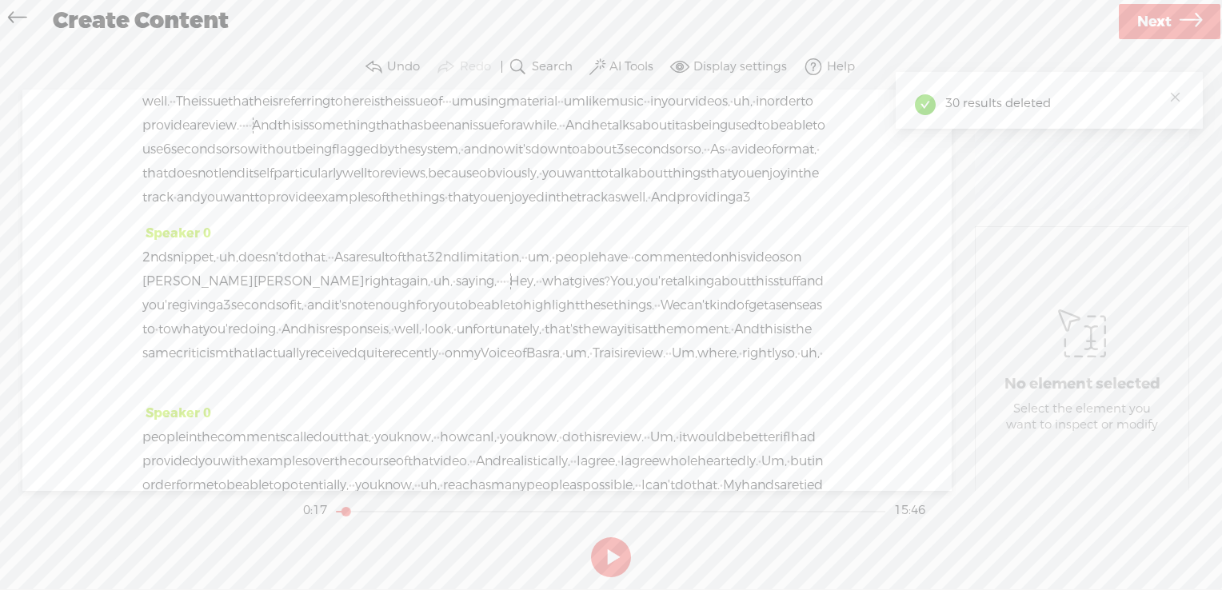
click at [470, 138] on span "issue" at bounding box center [485, 126] width 30 height 24
click at [190, 138] on span "provide" at bounding box center [165, 126] width 47 height 24
click at [489, 142] on span at bounding box center [486, 134] width 24 height 29
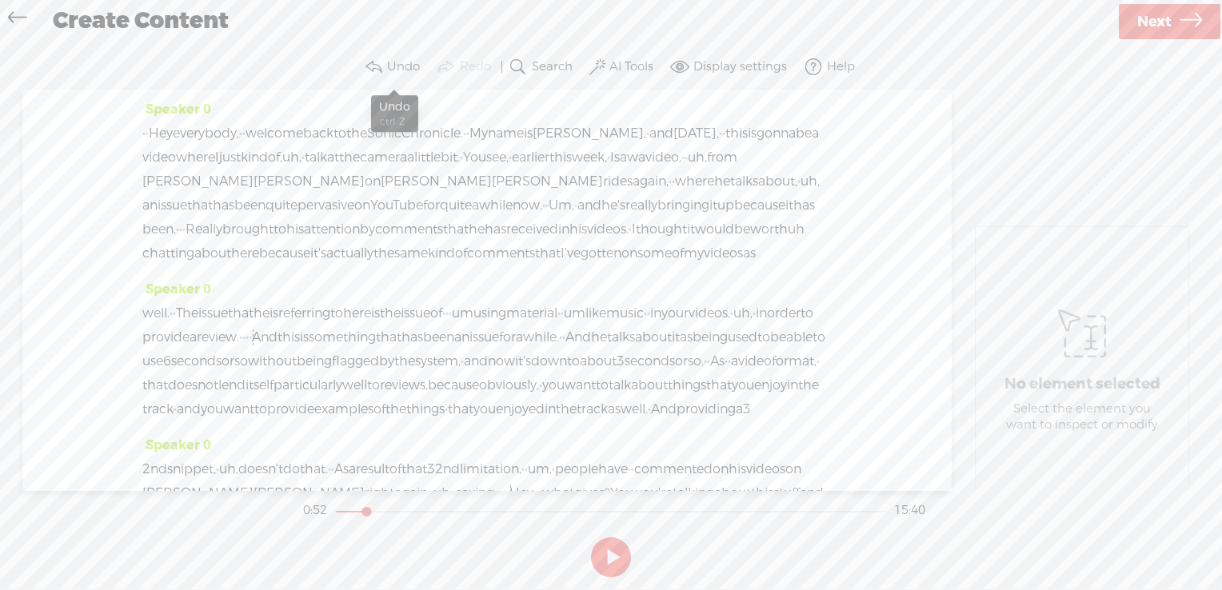
click at [414, 74] on label "Undo" at bounding box center [403, 67] width 33 height 16
click at [403, 69] on label "Undo" at bounding box center [403, 67] width 33 height 16
click at [394, 66] on label "Undo" at bounding box center [403, 67] width 33 height 16
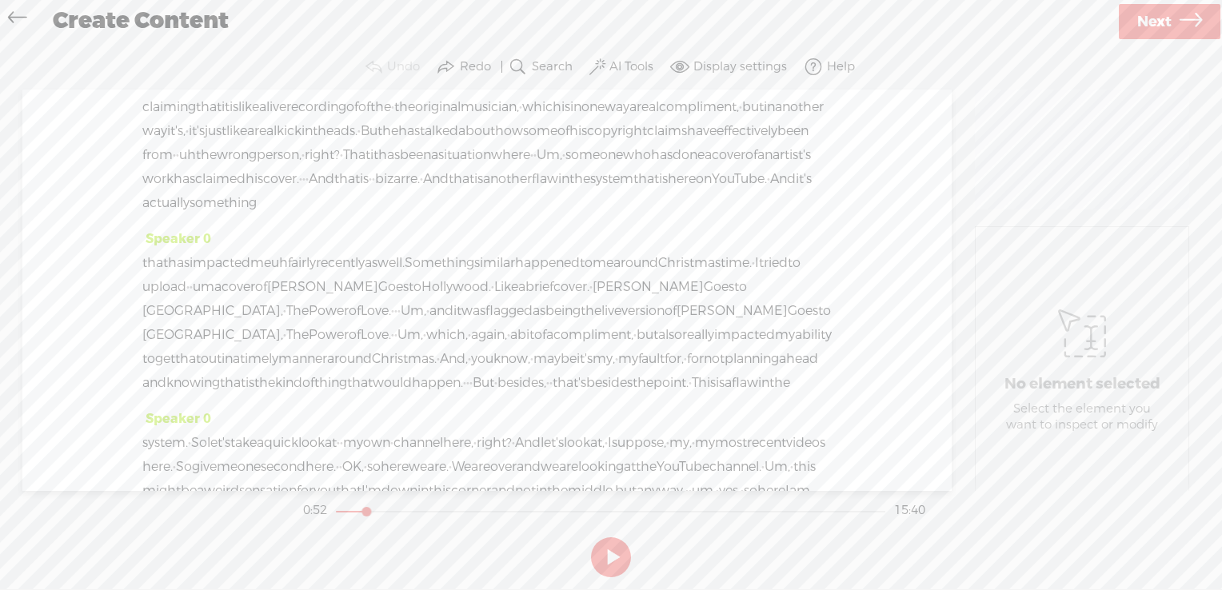
scroll to position [1478, 0]
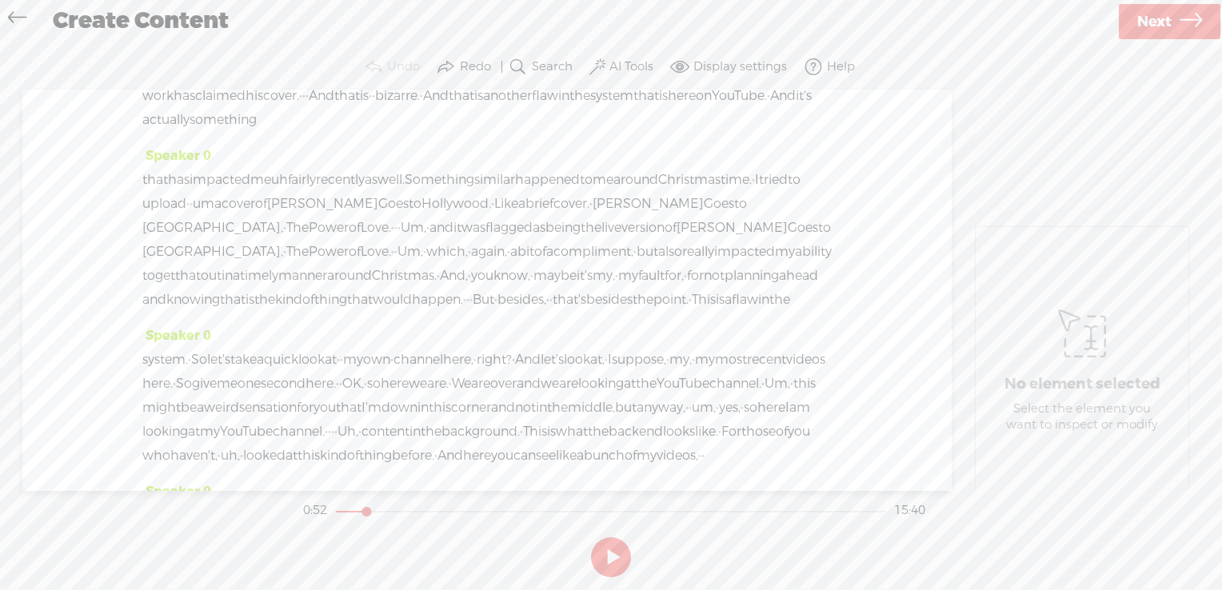
drag, startPoint x: 304, startPoint y: 341, endPoint x: 325, endPoint y: 342, distance: 20.8
click at [325, 132] on div "he talked about how · · · · When he · · gets some copyright claims, · · um, · h…" at bounding box center [487, 60] width 690 height 144
click at [221, 306] on span "Delete" at bounding box center [213, 302] width 39 height 16
click at [234, 12] on span "about" at bounding box center [215, 0] width 37 height 24
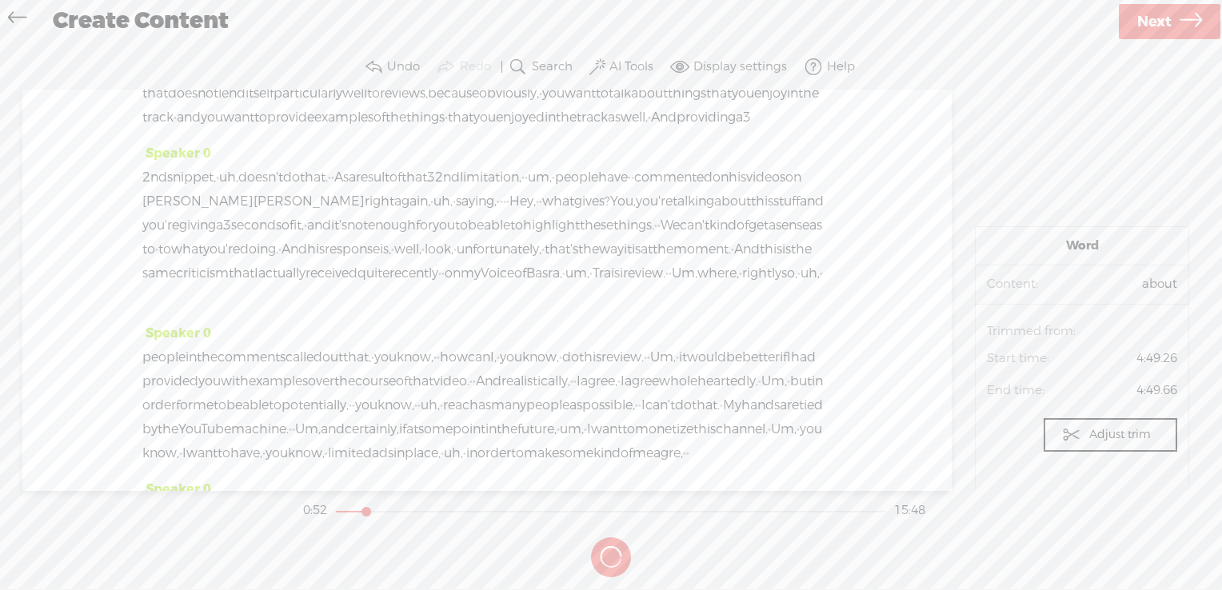
scroll to position [237, 0]
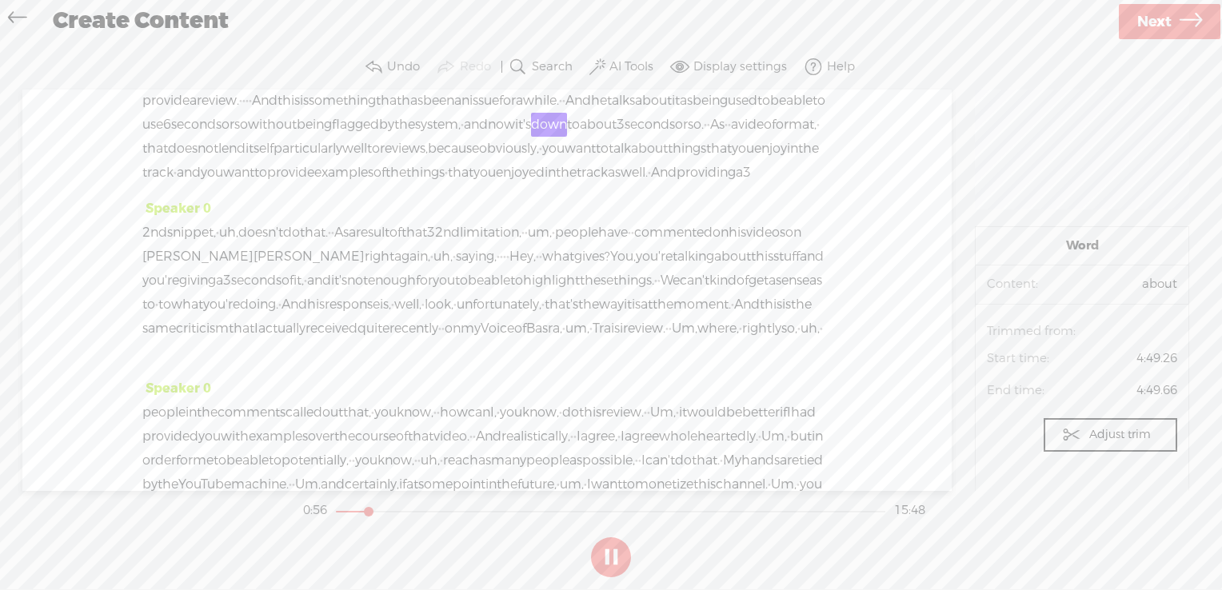
click at [297, 137] on span "being" at bounding box center [314, 125] width 35 height 24
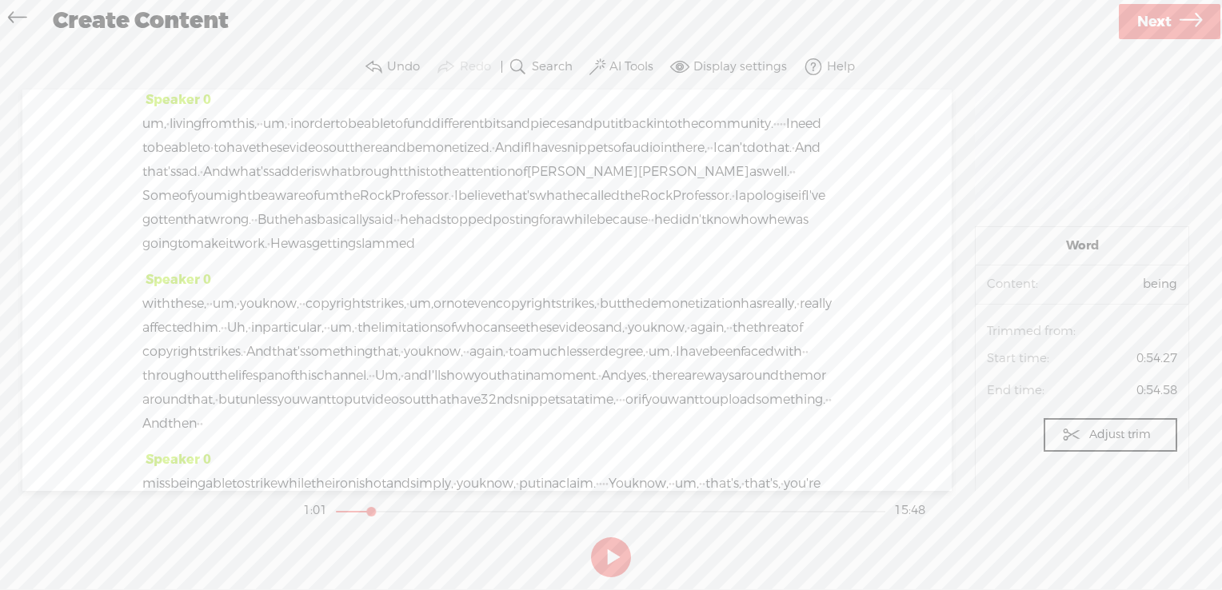
scroll to position [692, 0]
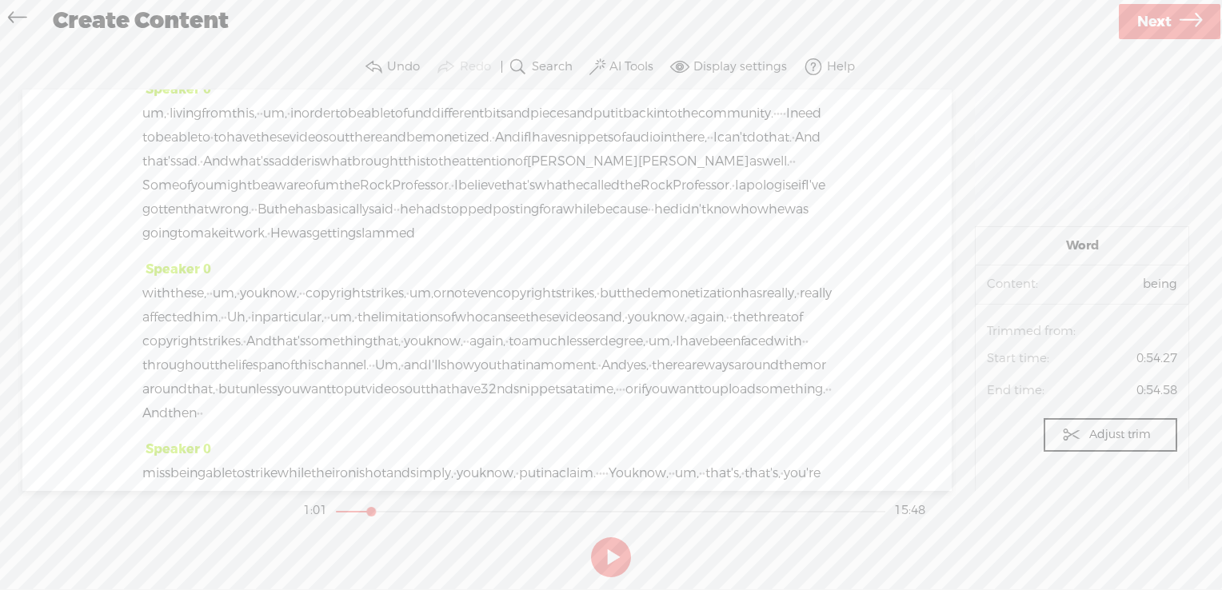
click at [783, 126] on span "·" at bounding box center [784, 114] width 3 height 24
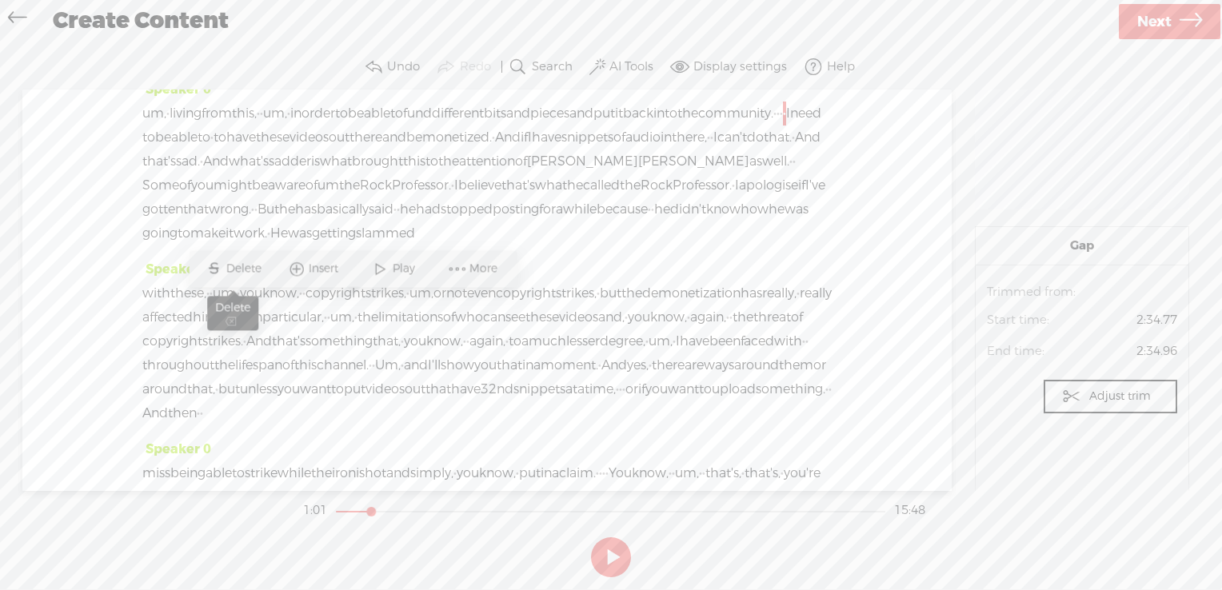
click at [261, 267] on span "Delete" at bounding box center [245, 269] width 39 height 16
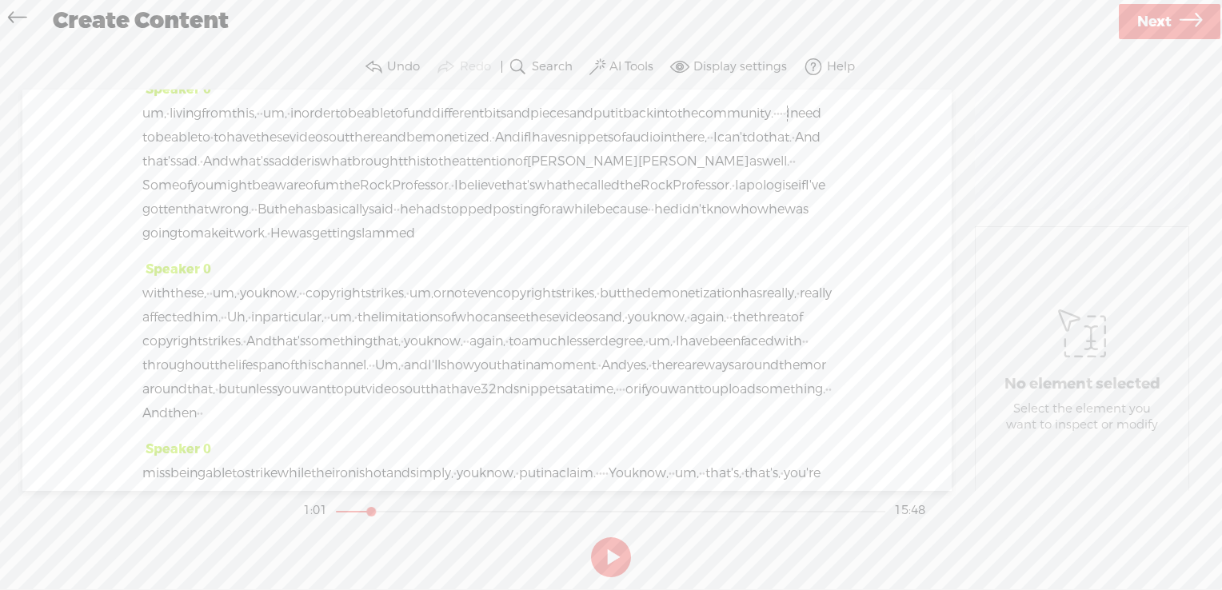
click at [698, 126] on span "community." at bounding box center [735, 114] width 75 height 24
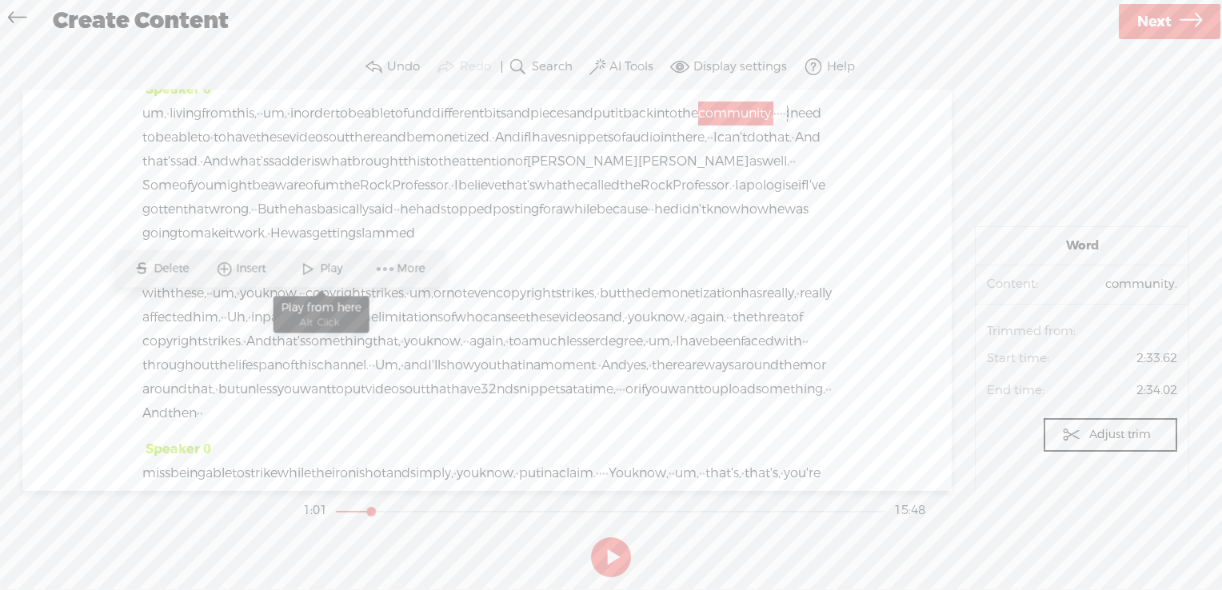
click at [314, 266] on span at bounding box center [308, 268] width 24 height 29
